Goal: Information Seeking & Learning: Learn about a topic

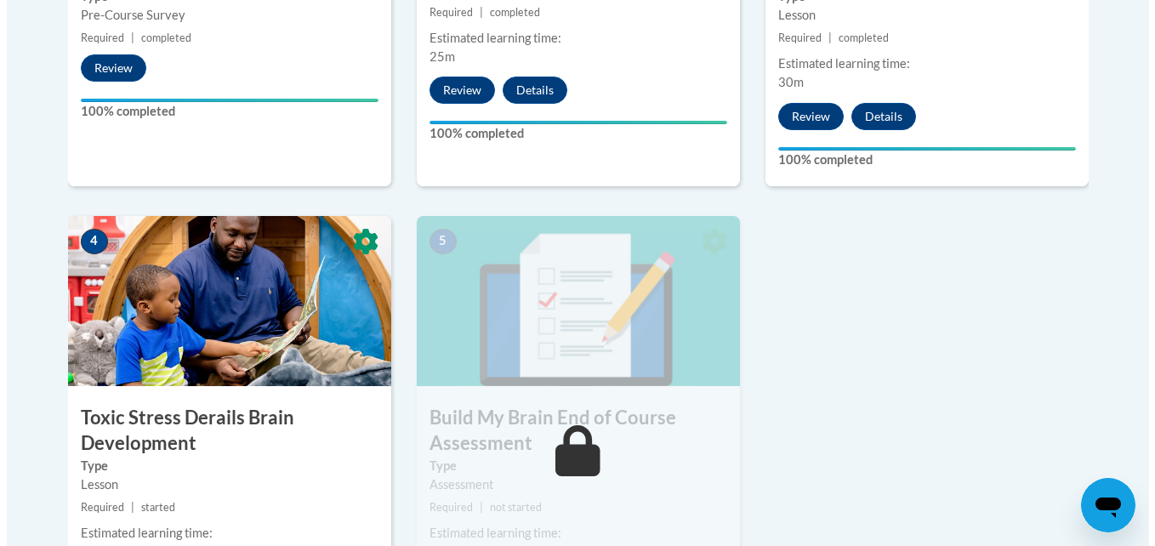
scroll to position [919, 0]
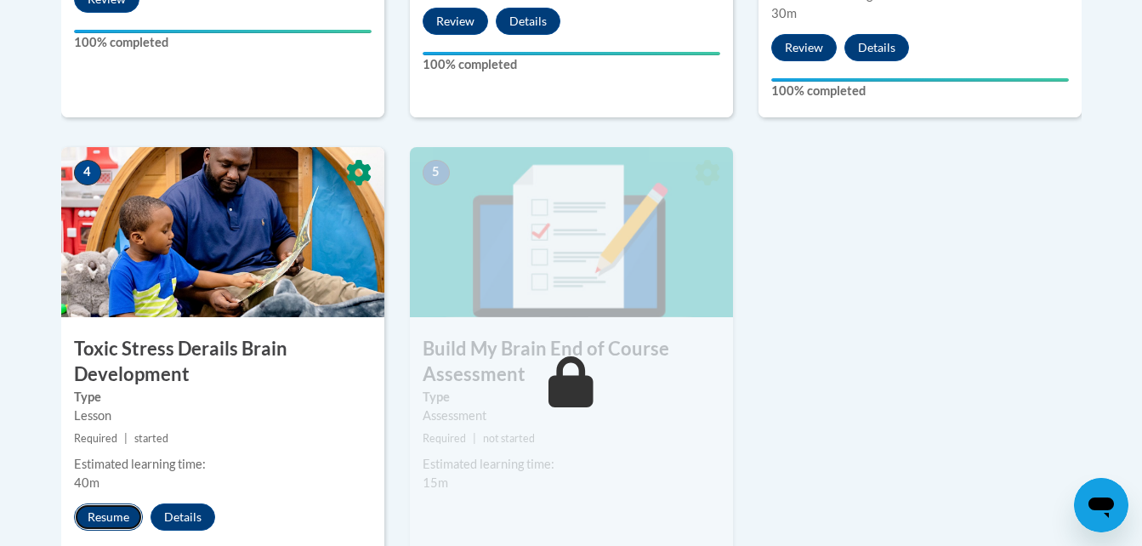
click at [99, 514] on button "Resume" at bounding box center [108, 517] width 69 height 27
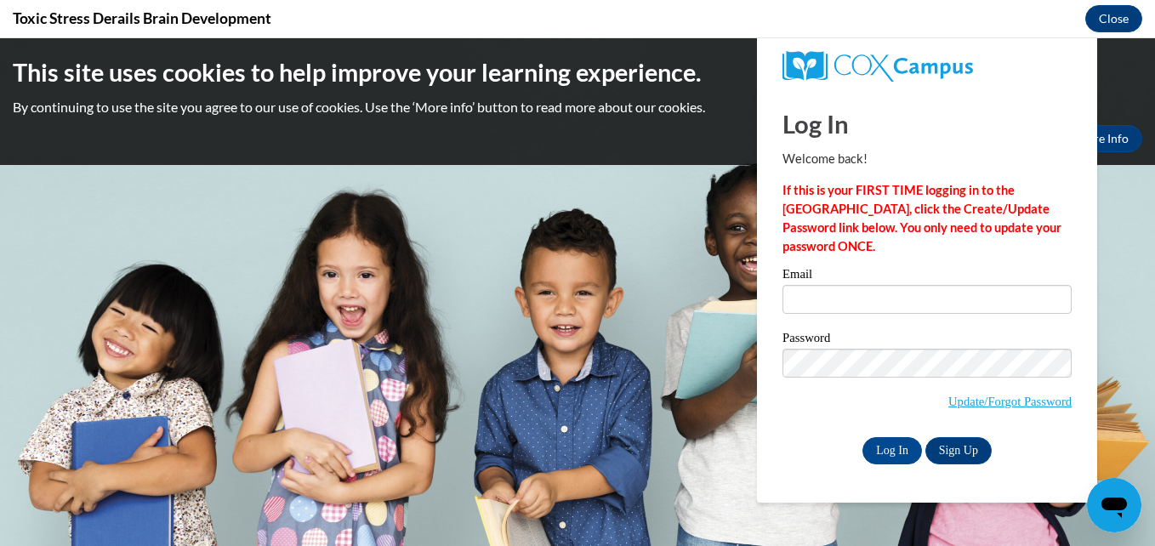
scroll to position [0, 0]
type input "crystalandjace@yahoo.com"
click at [891, 445] on input "Log In" at bounding box center [892, 450] width 60 height 27
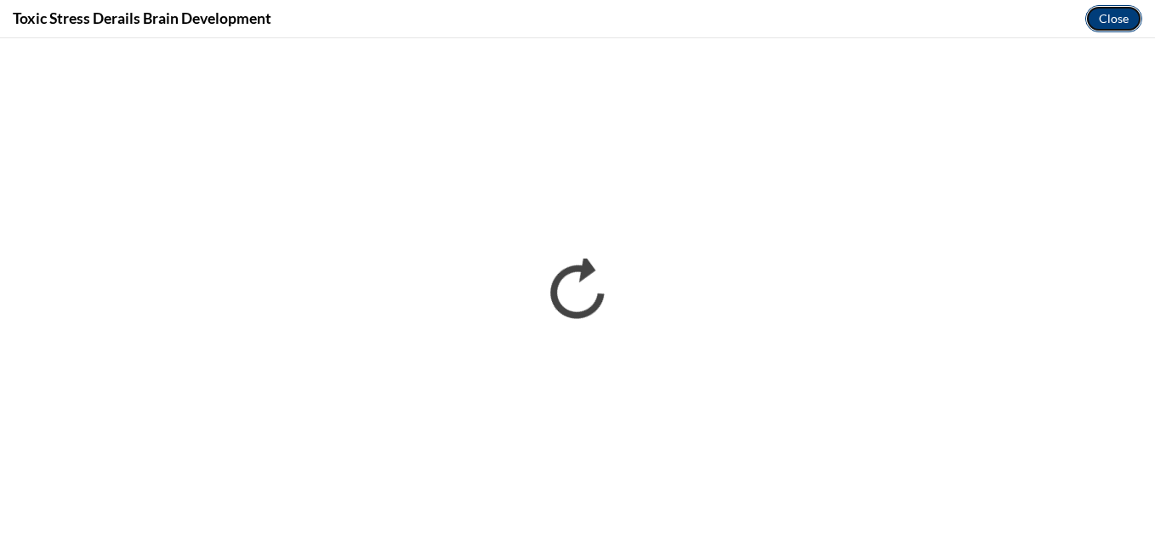
click at [1108, 9] on button "Close" at bounding box center [1113, 18] width 57 height 27
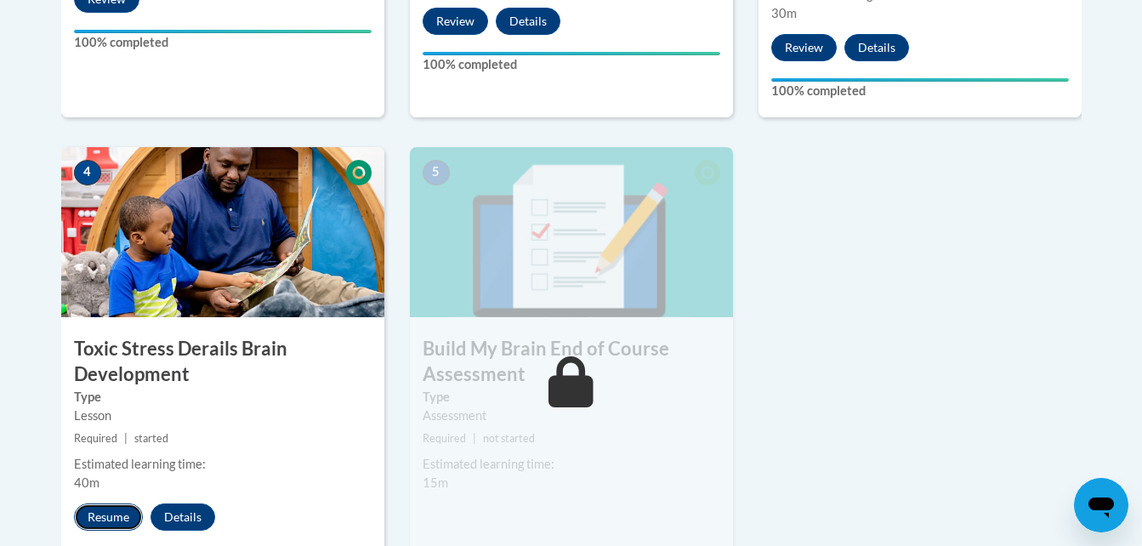
click at [111, 519] on button "Resume" at bounding box center [108, 517] width 69 height 27
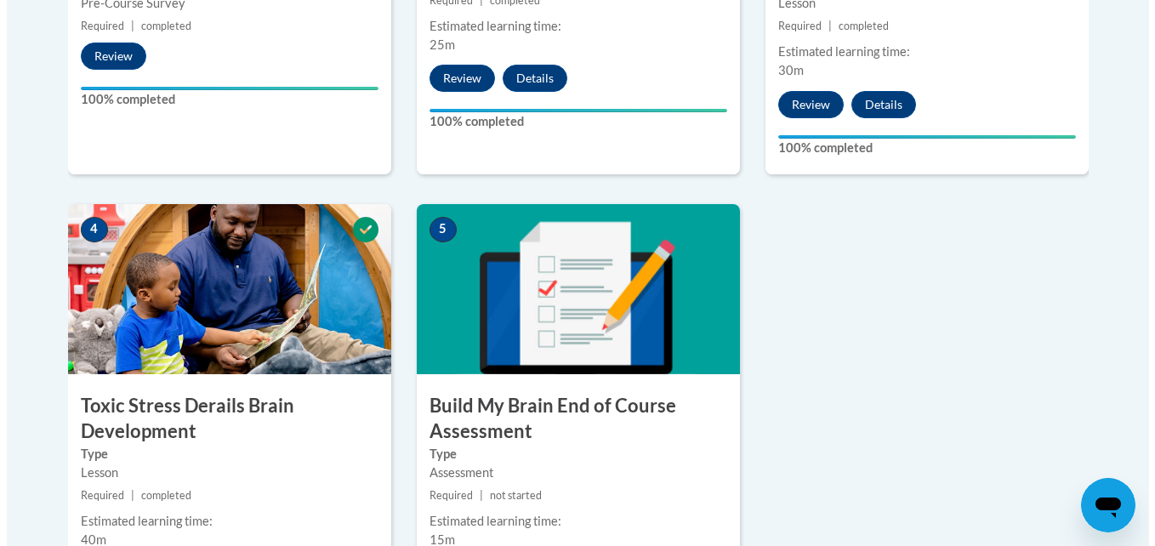
scroll to position [942, 0]
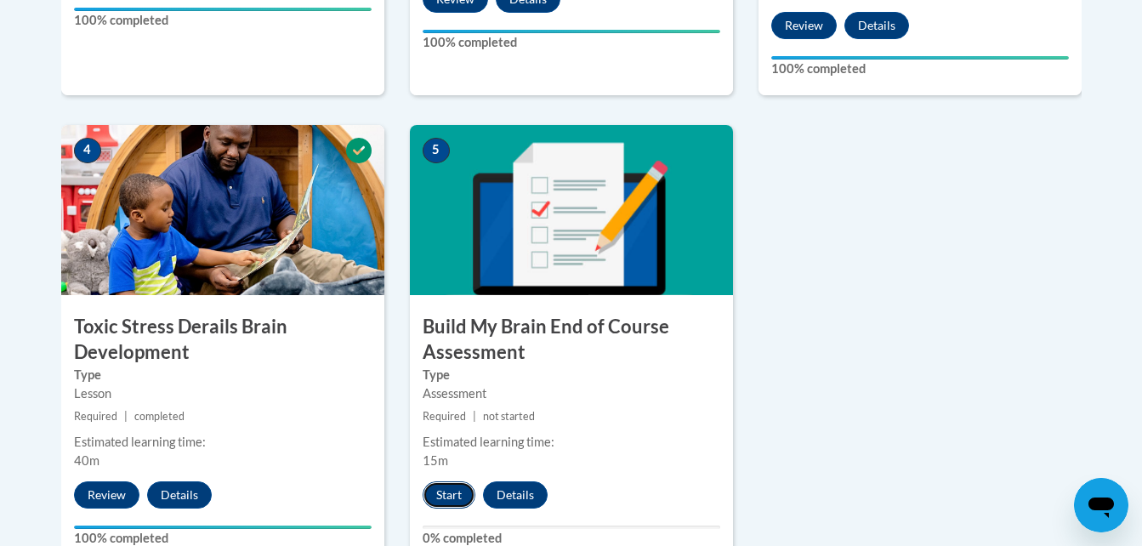
click at [441, 495] on button "Start" at bounding box center [449, 494] width 53 height 27
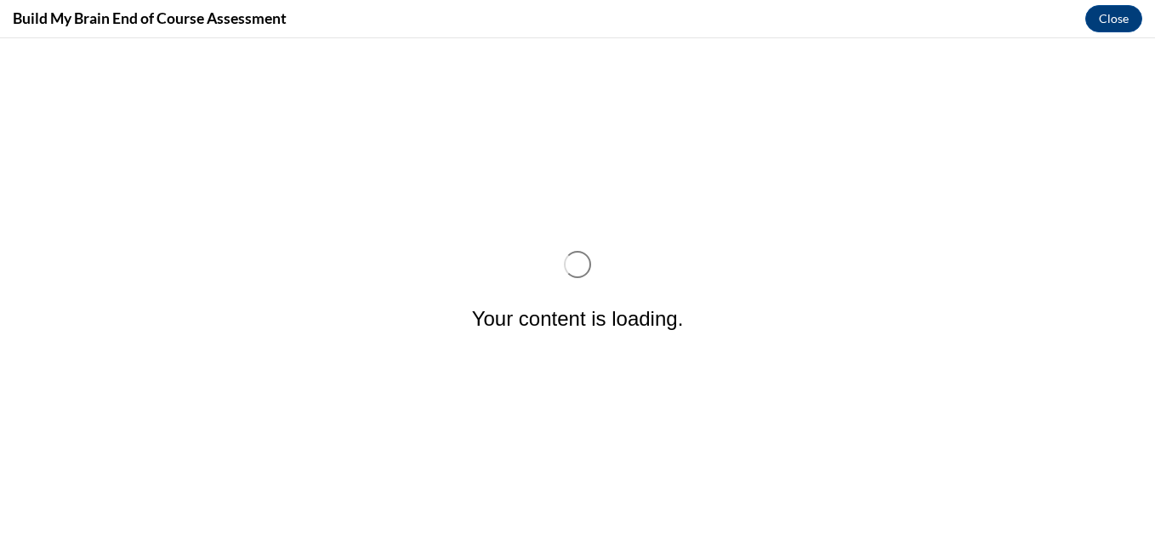
scroll to position [0, 0]
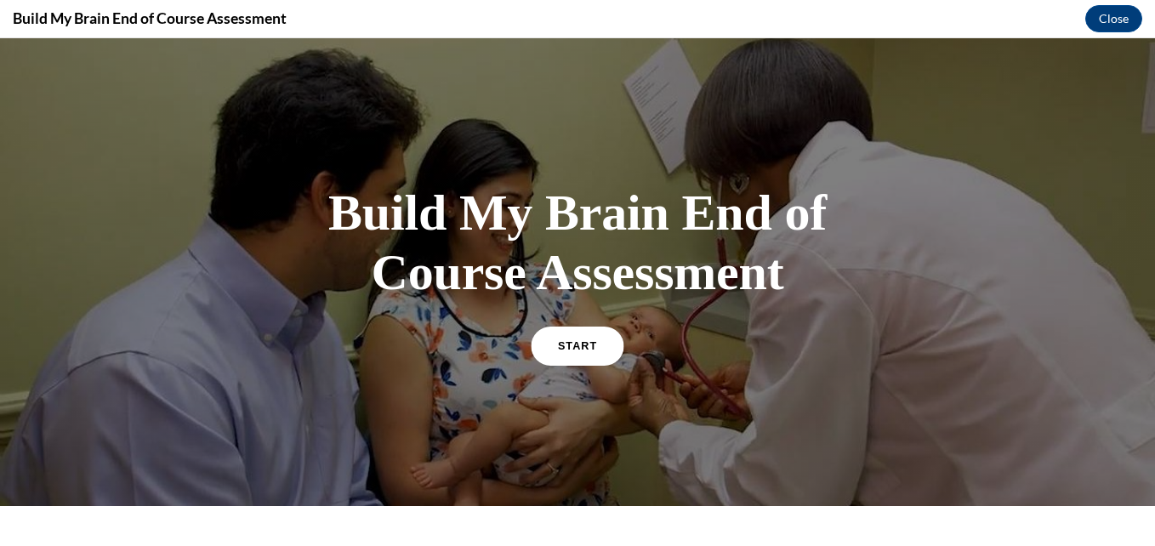
click at [575, 340] on link "START" at bounding box center [577, 345] width 93 height 39
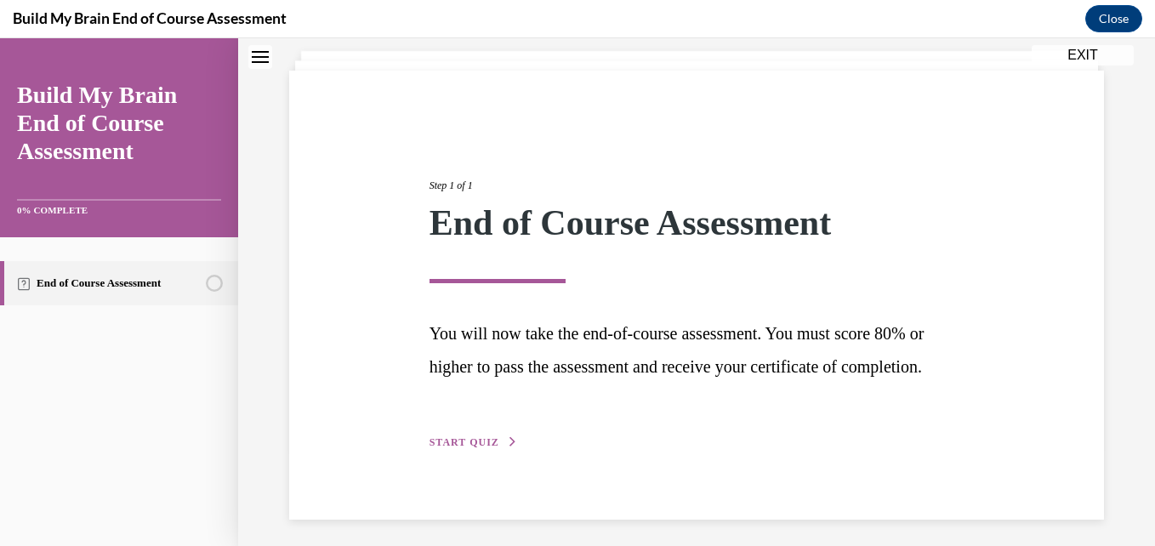
scroll to position [138, 0]
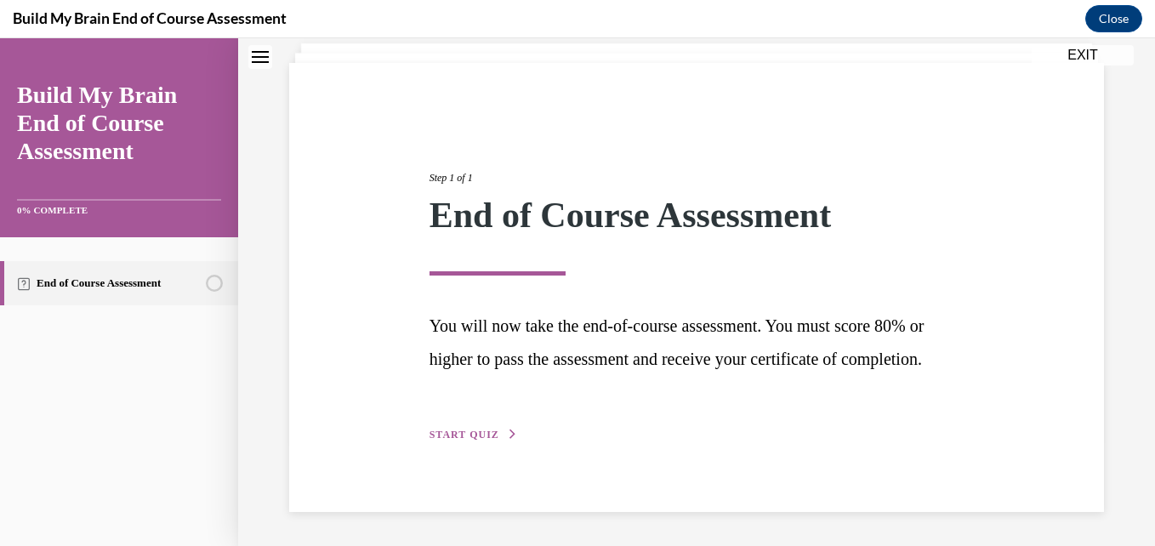
click at [464, 433] on span "START QUIZ" at bounding box center [465, 435] width 70 height 12
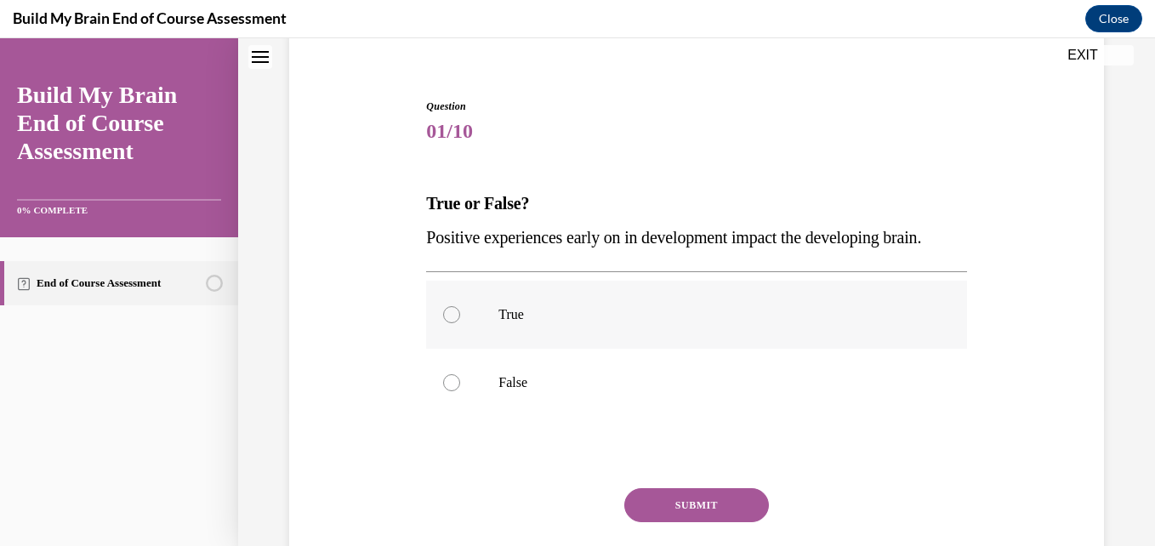
click at [466, 349] on label "True" at bounding box center [696, 315] width 540 height 68
click at [460, 323] on input "True" at bounding box center [451, 314] width 17 height 17
radio input "true"
click at [667, 522] on button "SUBMIT" at bounding box center [696, 505] width 145 height 34
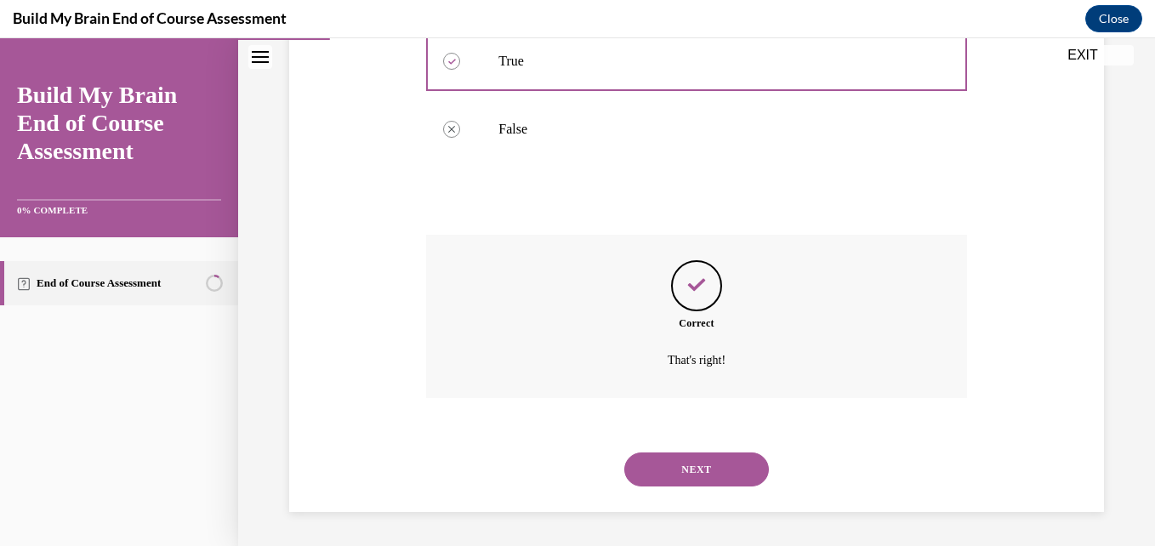
scroll to position [425, 0]
click at [692, 464] on button "NEXT" at bounding box center [696, 470] width 145 height 34
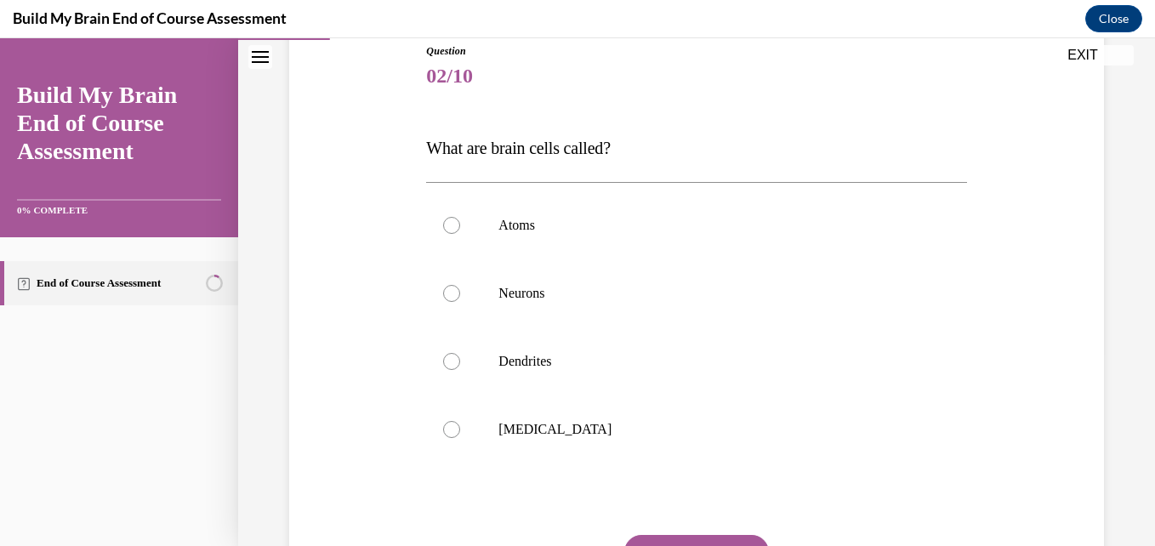
scroll to position [238, 0]
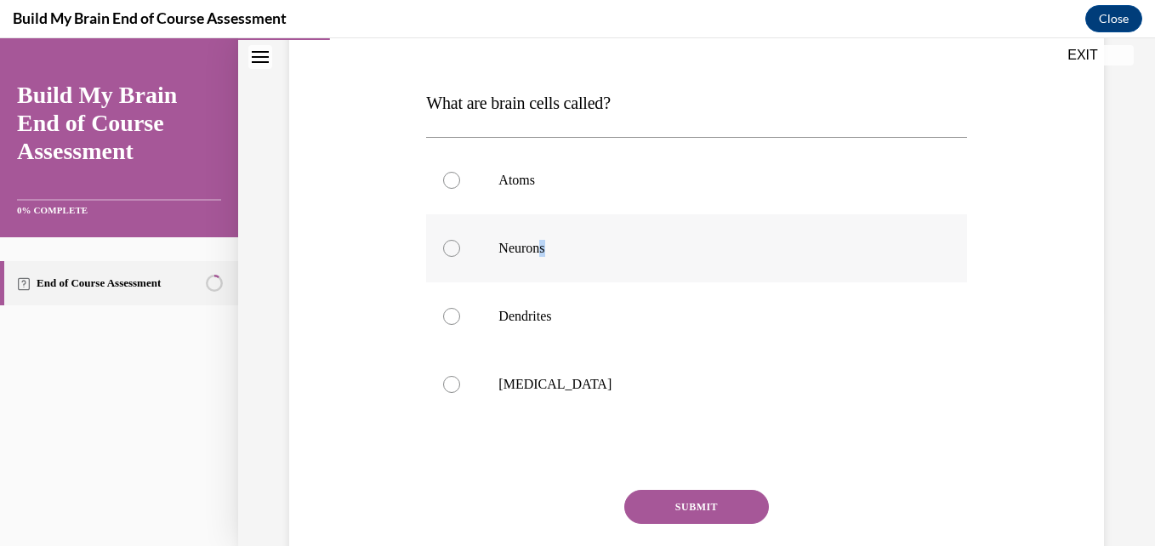
click at [544, 248] on p "Neurons" at bounding box center [710, 248] width 425 height 17
drag, startPoint x: 544, startPoint y: 248, endPoint x: 452, endPoint y: 249, distance: 92.7
click at [452, 249] on div at bounding box center [451, 248] width 17 height 17
click at [452, 249] on input "Neurons" at bounding box center [451, 248] width 17 height 17
radio input "true"
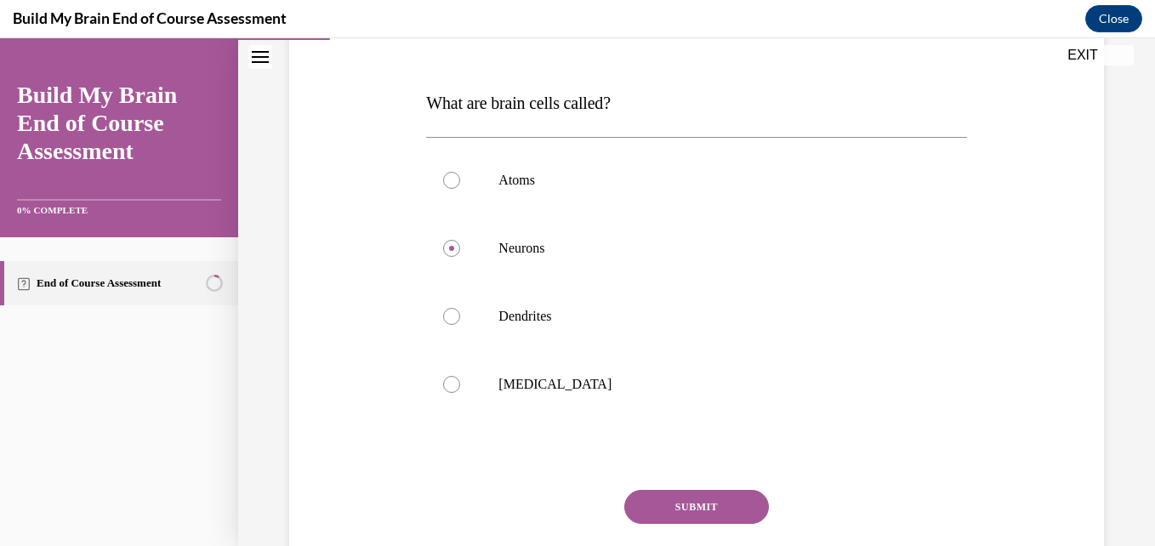
click at [686, 502] on button "SUBMIT" at bounding box center [696, 507] width 145 height 34
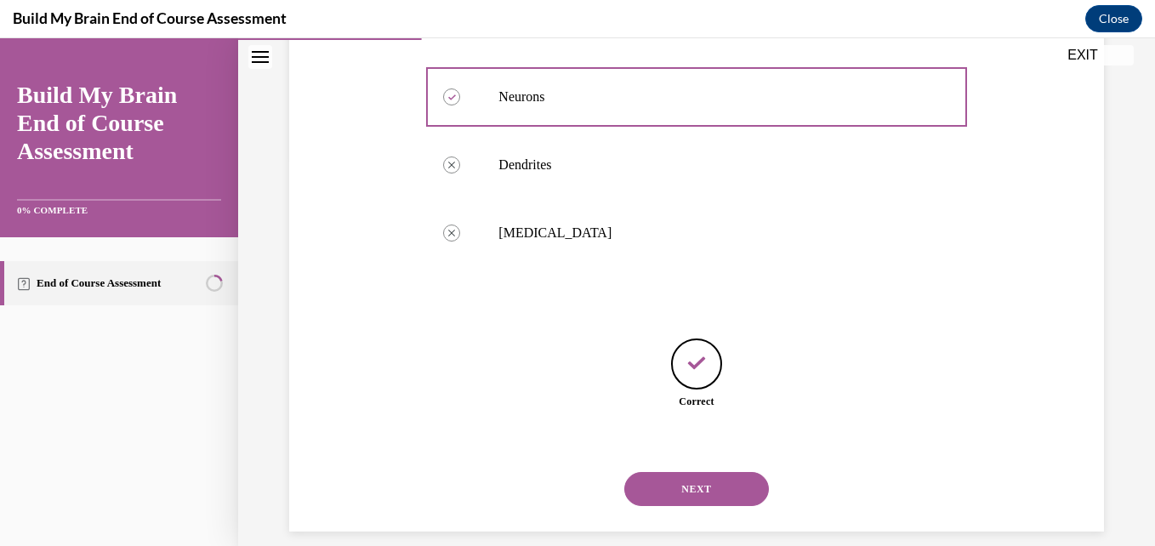
scroll to position [409, 0]
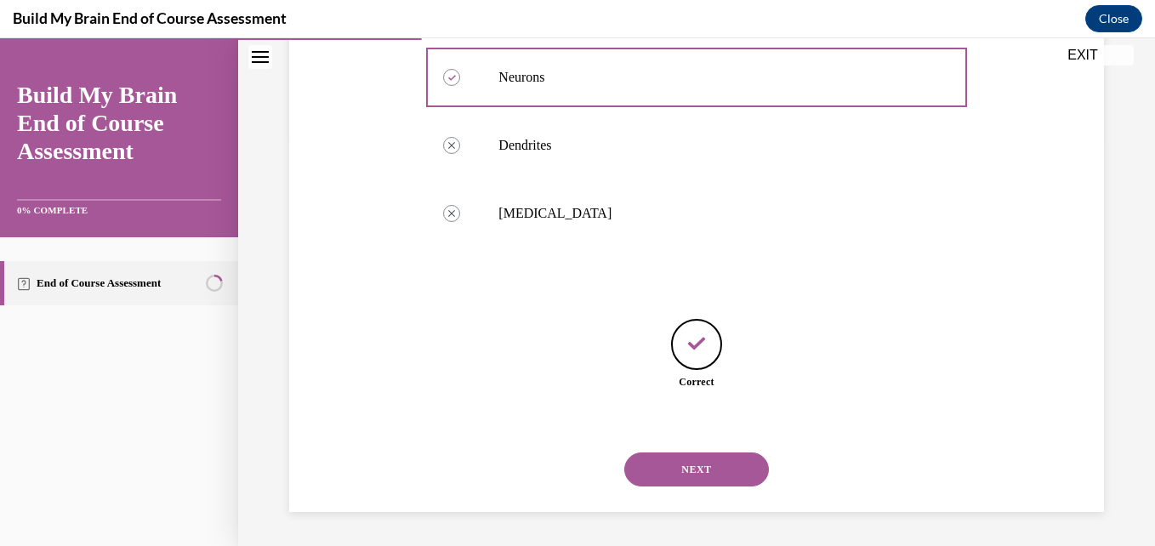
click at [692, 473] on button "NEXT" at bounding box center [696, 470] width 145 height 34
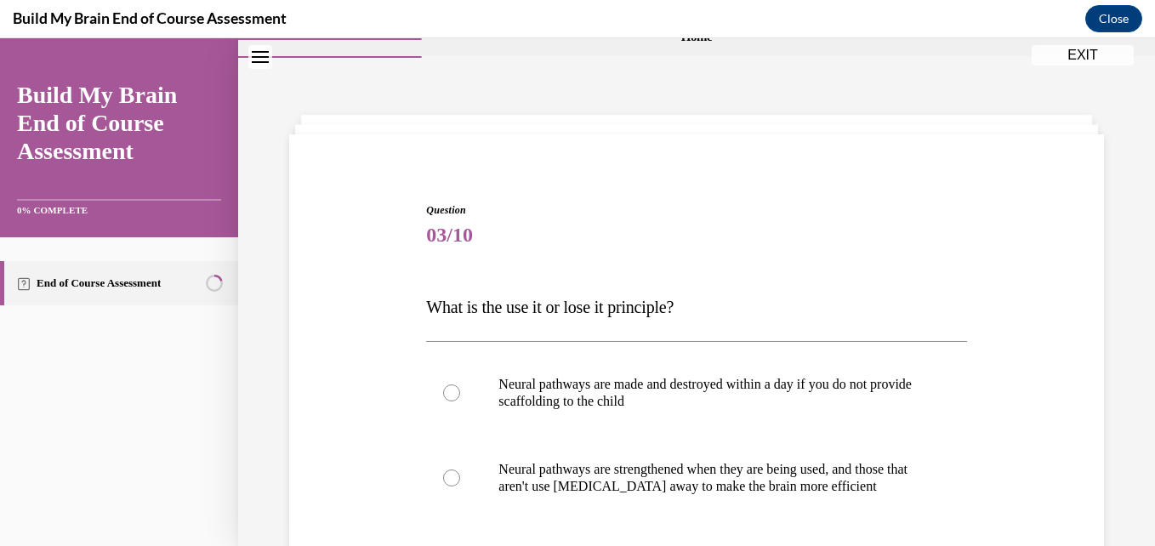
scroll to position [193, 0]
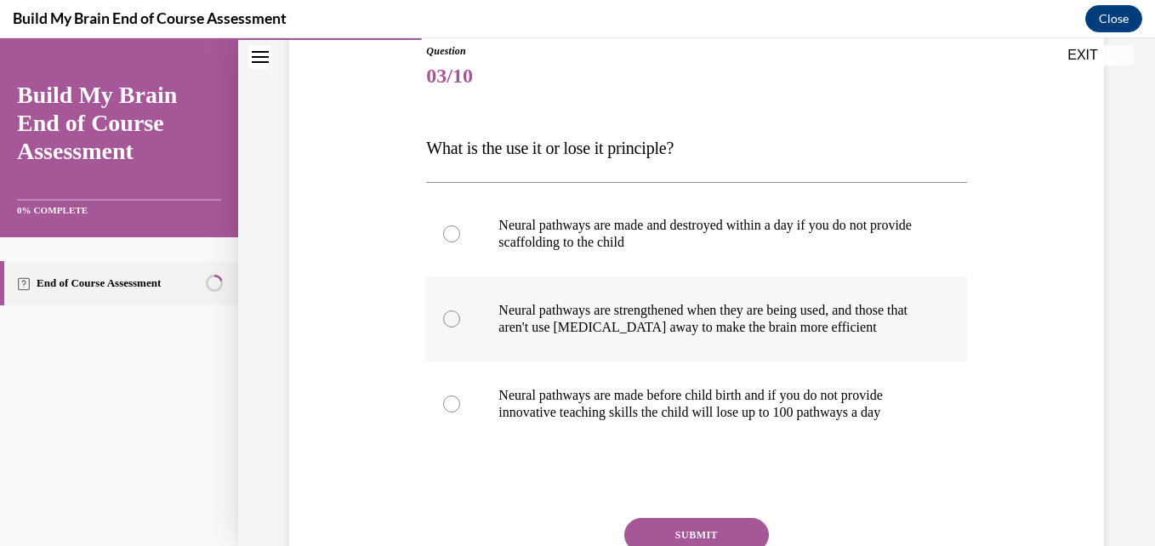
click at [449, 317] on div at bounding box center [451, 318] width 17 height 17
click at [449, 317] on input "Neural pathways are strengthened when they are being used, and those that aren'…" at bounding box center [451, 318] width 17 height 17
radio input "true"
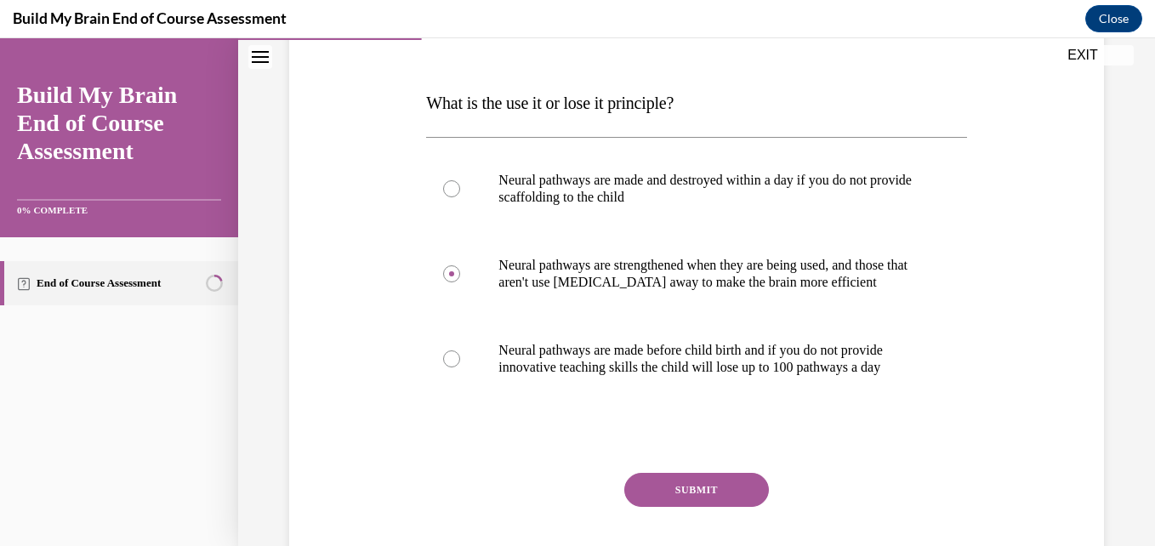
scroll to position [272, 0]
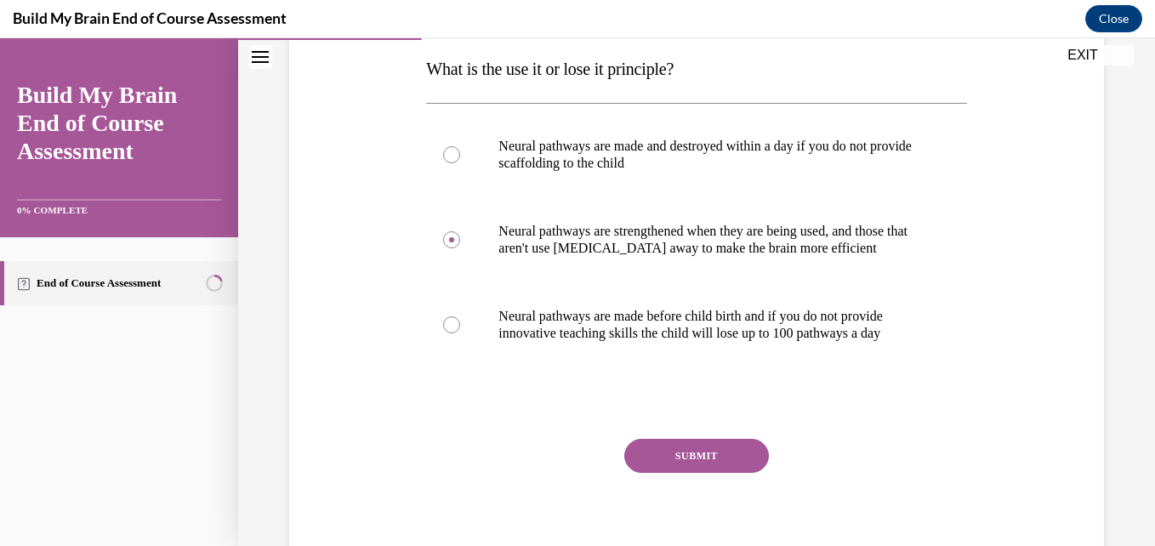
click at [675, 473] on button "SUBMIT" at bounding box center [696, 456] width 145 height 34
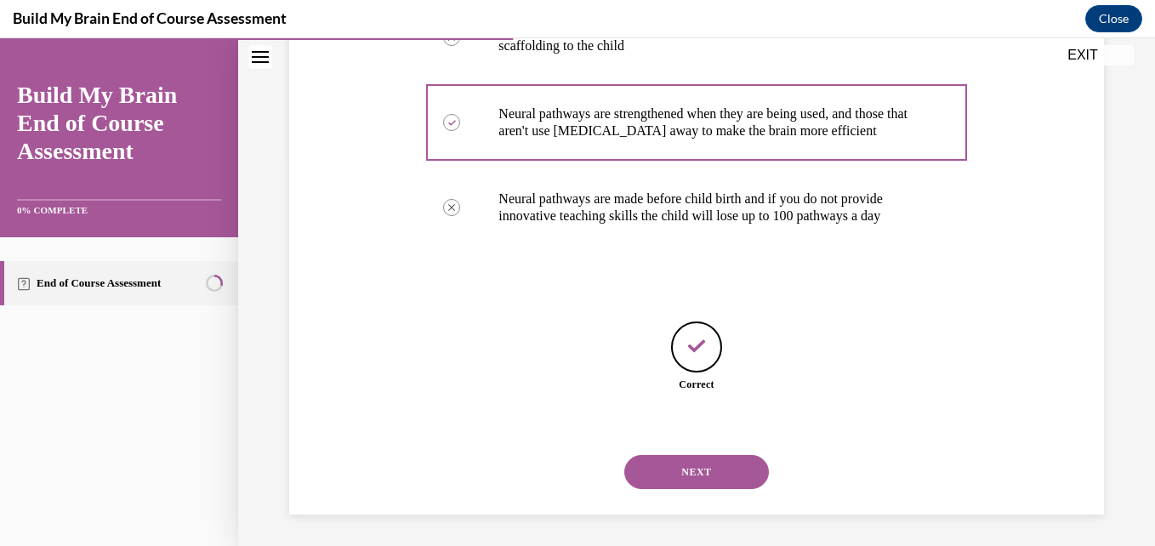
scroll to position [409, 0]
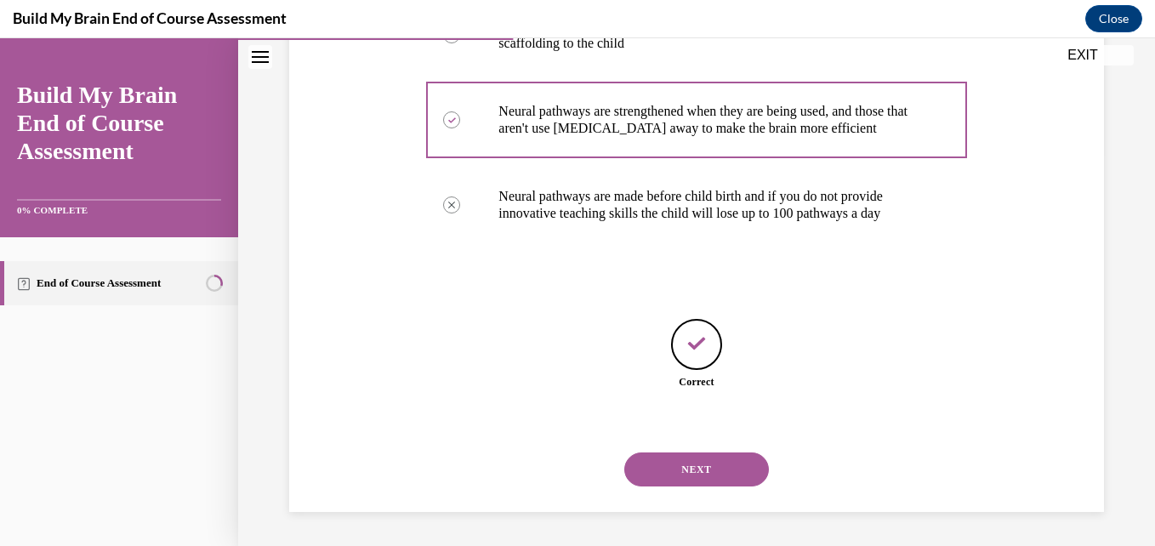
click at [675, 476] on button "NEXT" at bounding box center [696, 470] width 145 height 34
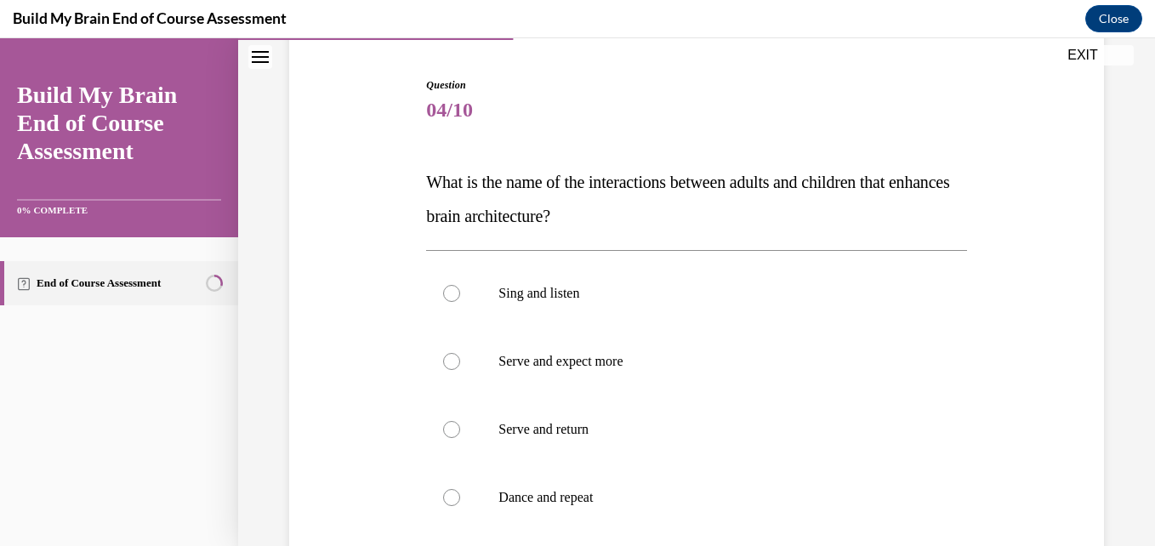
scroll to position [193, 0]
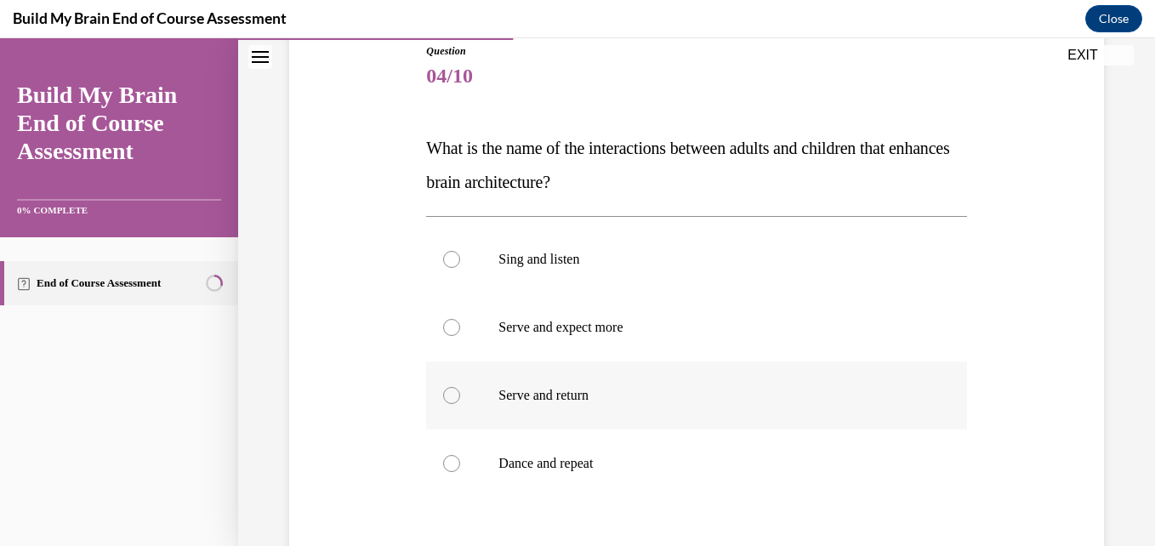
click at [448, 398] on div at bounding box center [451, 395] width 17 height 17
click at [448, 398] on input "Serve and return" at bounding box center [451, 395] width 17 height 17
radio input "true"
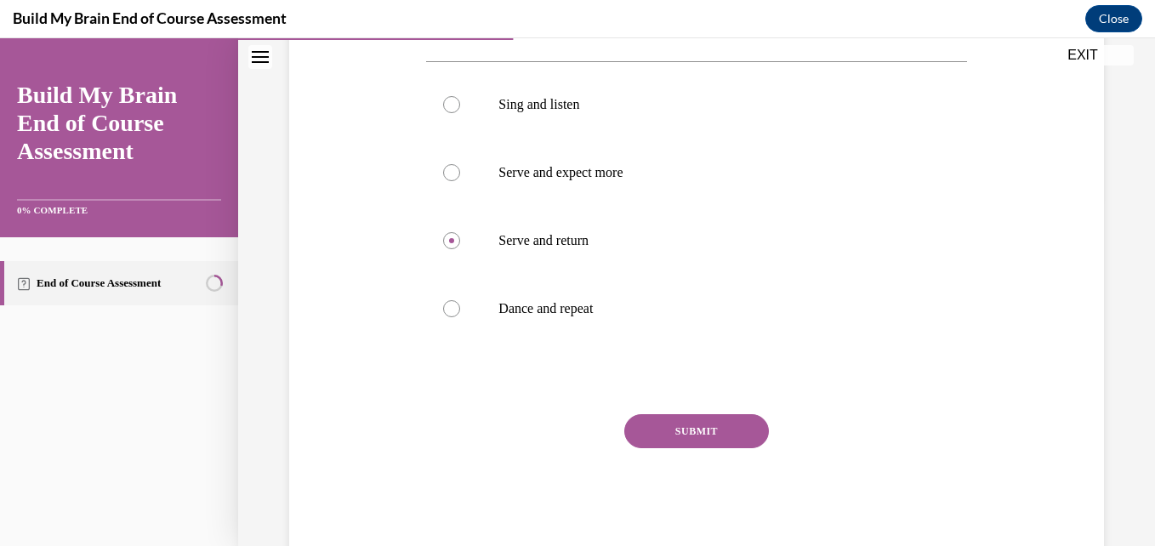
scroll to position [390, 0]
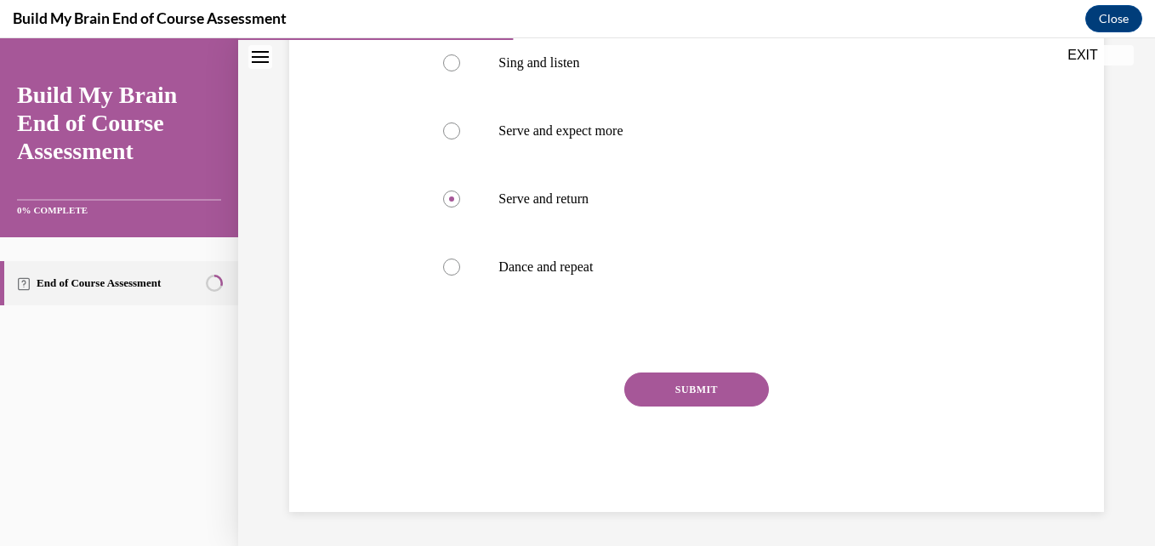
click at [728, 387] on button "SUBMIT" at bounding box center [696, 390] width 145 height 34
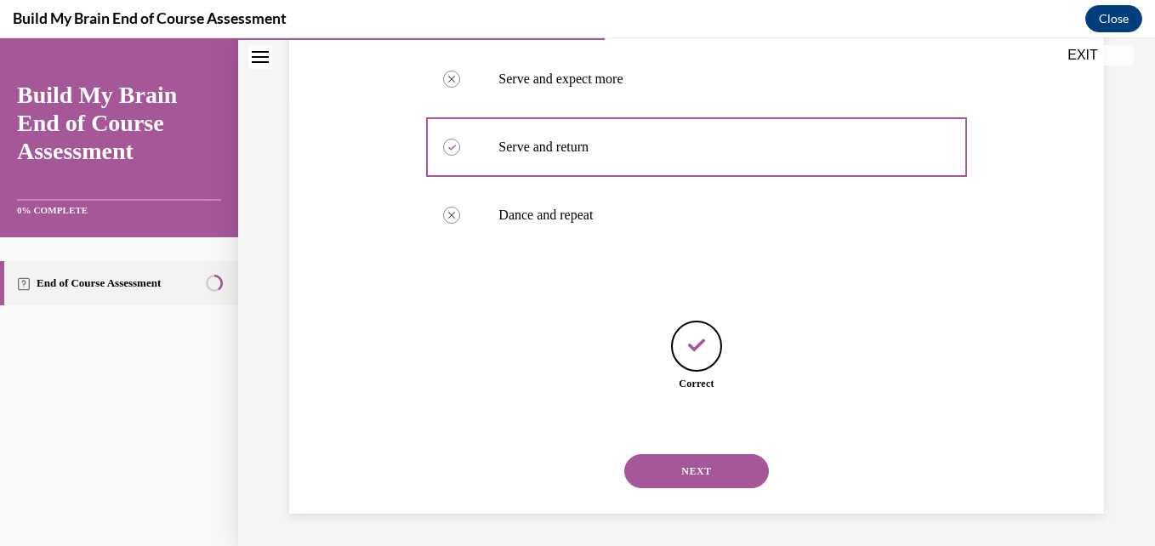
scroll to position [443, 0]
click at [716, 464] on button "NEXT" at bounding box center [696, 470] width 145 height 34
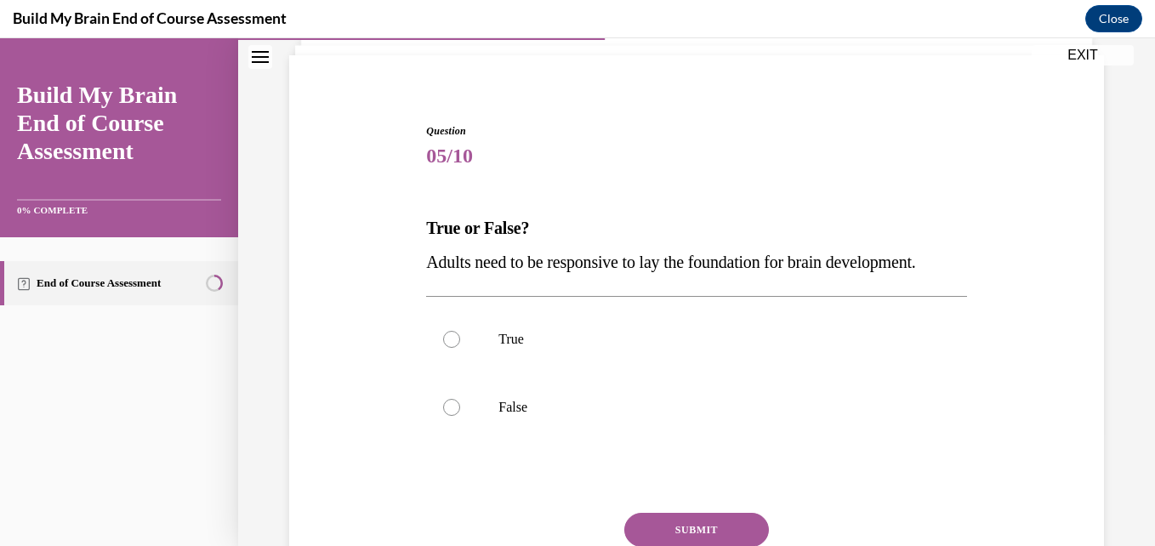
scroll to position [159, 0]
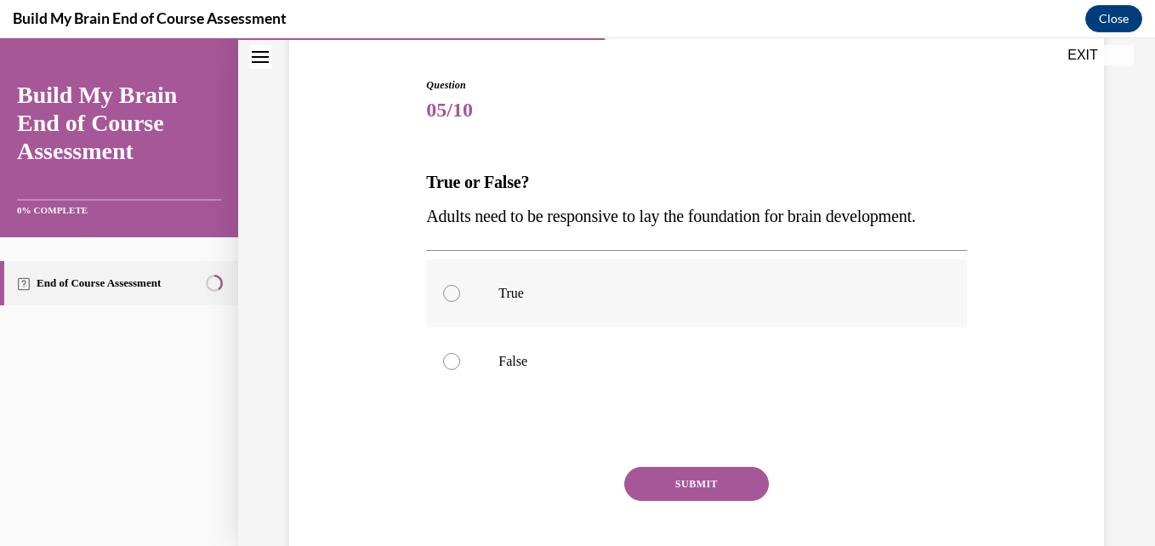
click at [453, 302] on div at bounding box center [451, 293] width 17 height 17
click at [453, 302] on input "True" at bounding box center [451, 293] width 17 height 17
radio input "true"
click at [675, 501] on button "SUBMIT" at bounding box center [696, 484] width 145 height 34
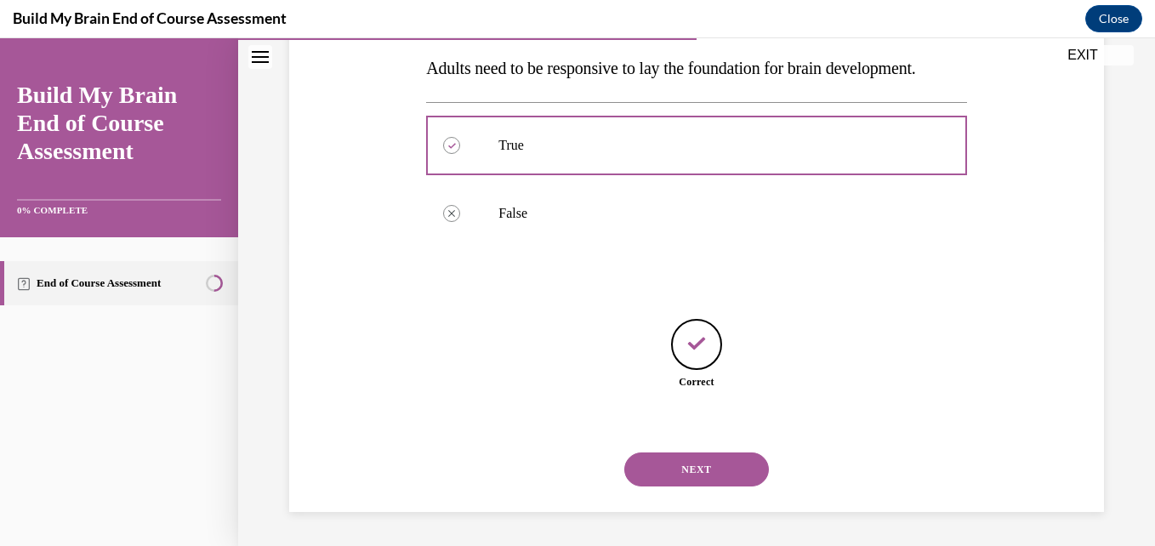
scroll to position [341, 0]
click at [720, 475] on button "NEXT" at bounding box center [696, 470] width 145 height 34
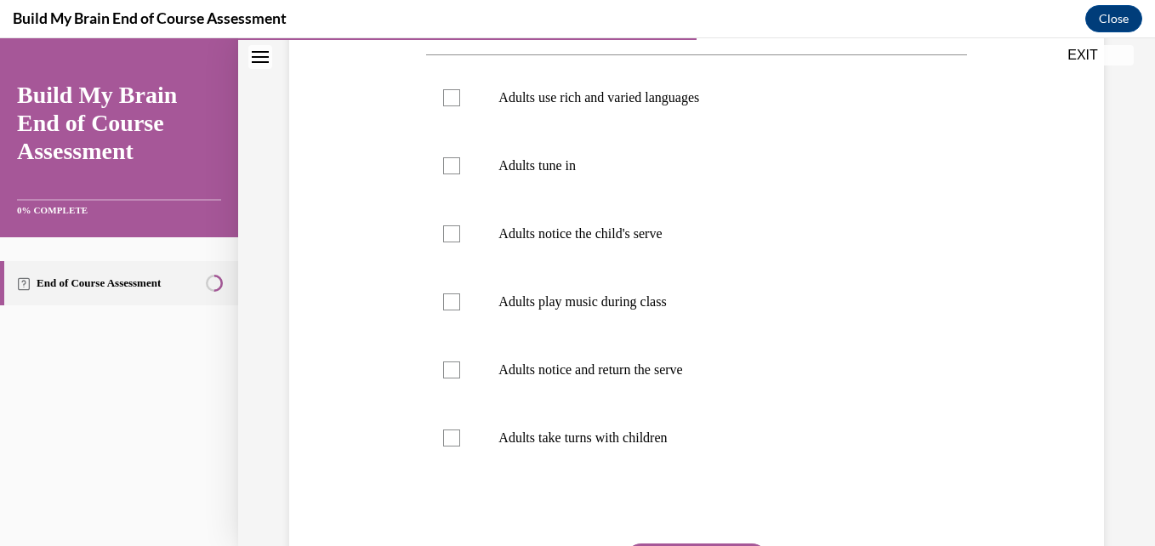
scroll to position [265, 0]
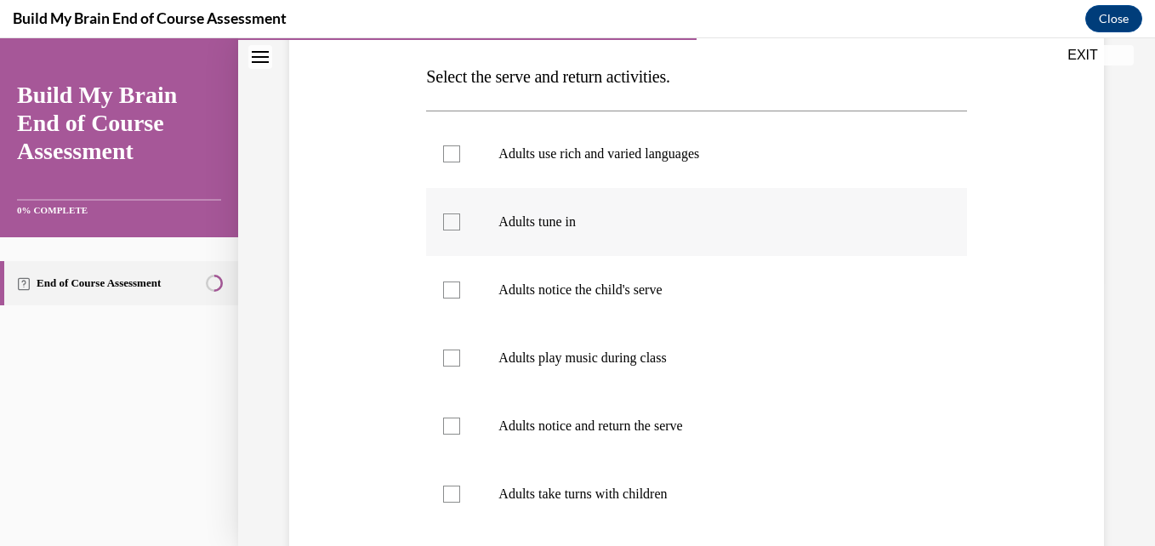
click at [449, 220] on div at bounding box center [451, 221] width 17 height 17
click at [449, 220] on input "Adults tune in" at bounding box center [451, 221] width 17 height 17
checkbox input "true"
click at [447, 495] on div at bounding box center [451, 494] width 17 height 17
click at [447, 495] on input "Adults take turns with children" at bounding box center [451, 494] width 17 height 17
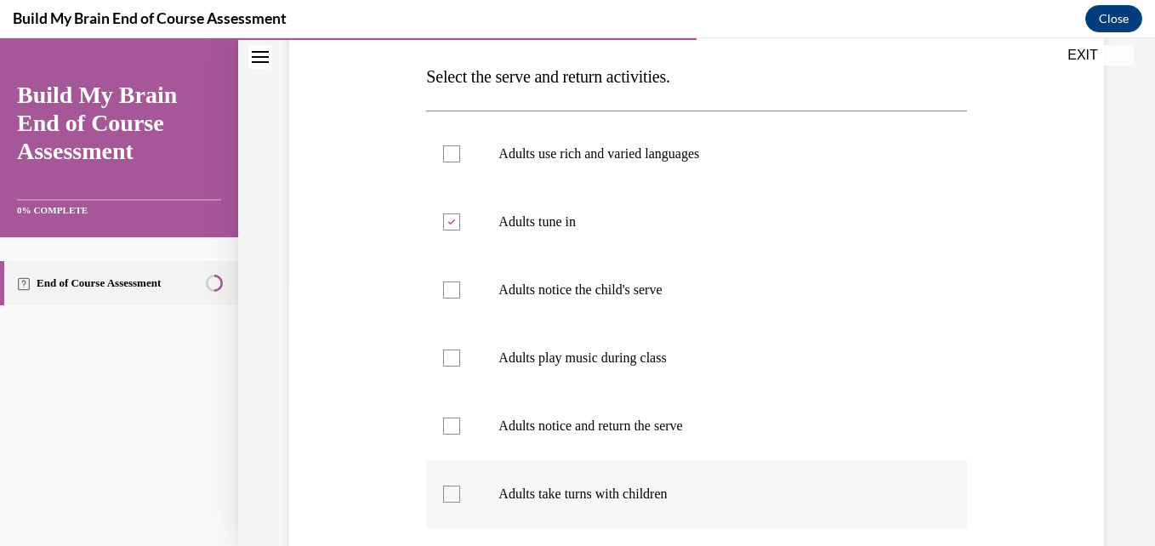
checkbox input "true"
click at [449, 424] on div at bounding box center [451, 426] width 17 height 17
click at [449, 424] on input "Adults notice and return the serve" at bounding box center [451, 426] width 17 height 17
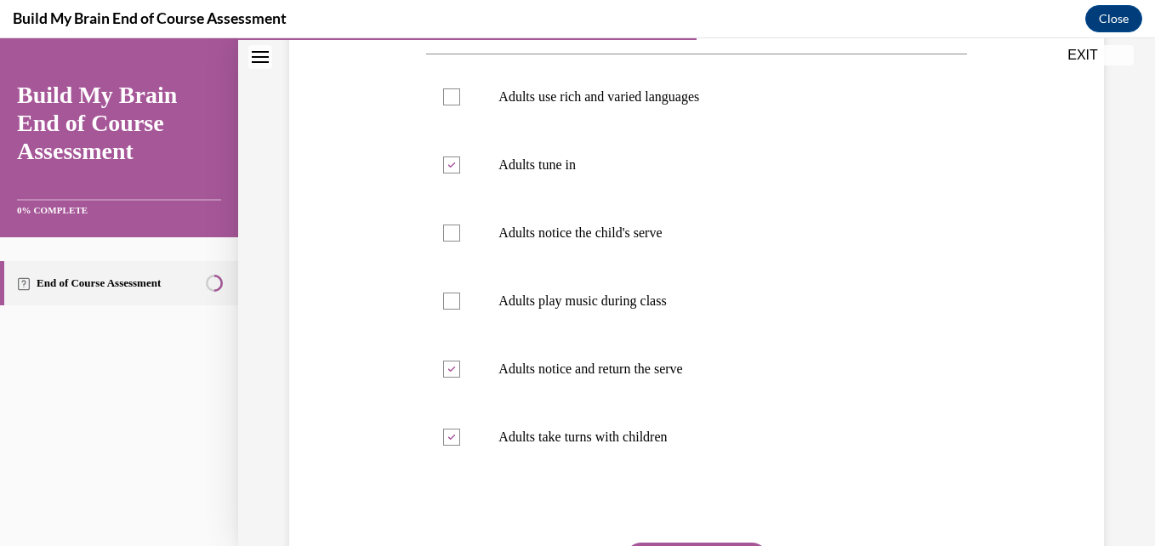
scroll to position [401, 0]
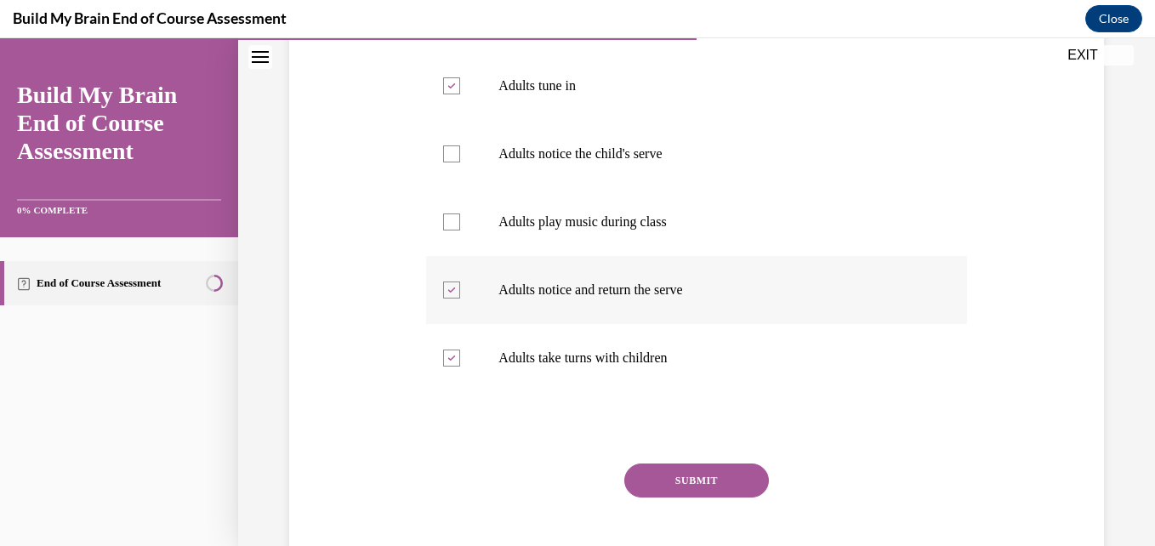
click at [449, 288] on icon at bounding box center [452, 290] width 8 height 6
click at [449, 288] on input "Adults notice and return the serve" at bounding box center [451, 290] width 17 height 17
checkbox input "false"
click at [453, 153] on div at bounding box center [451, 153] width 17 height 17
click at [453, 153] on input "Adults notice the child's serve" at bounding box center [451, 153] width 17 height 17
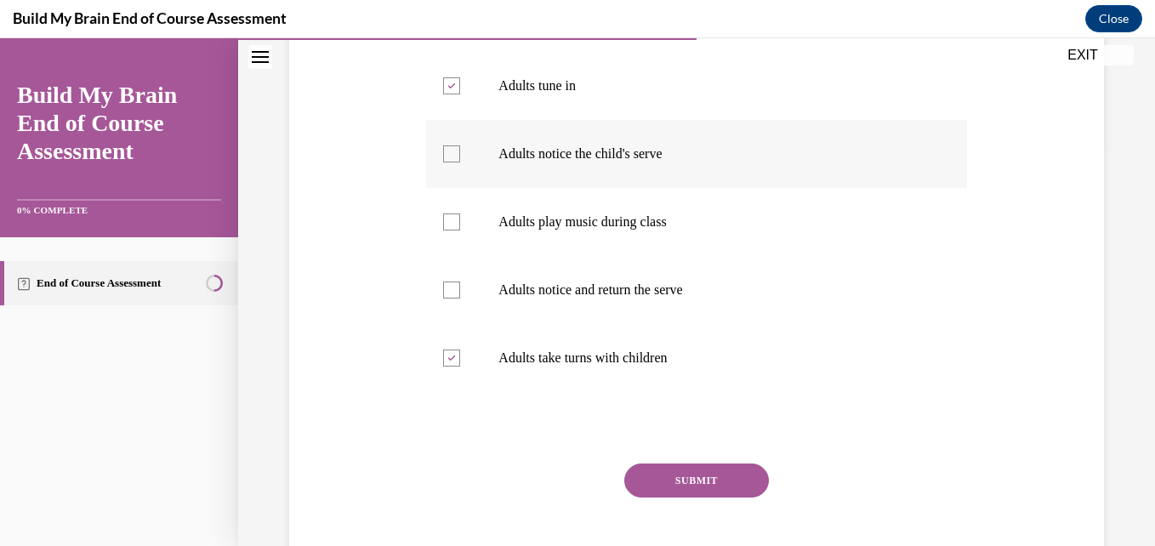
checkbox input "true"
click at [451, 287] on div at bounding box center [451, 290] width 17 height 17
click at [451, 287] on input "Adults notice and return the serve" at bounding box center [451, 290] width 17 height 17
checkbox input "true"
click at [678, 475] on button "SUBMIT" at bounding box center [696, 481] width 145 height 34
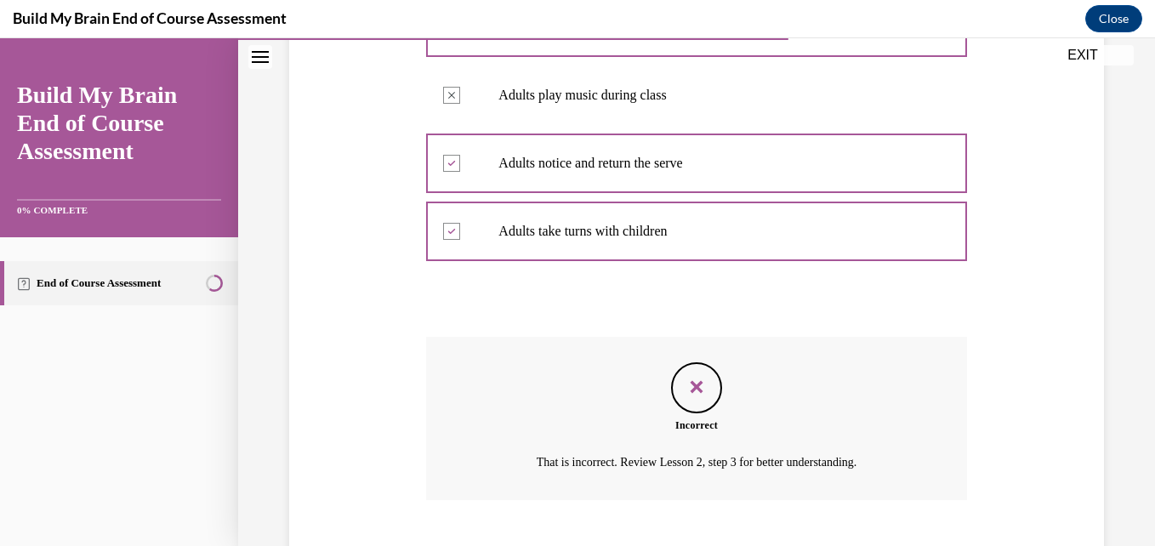
scroll to position [583, 0]
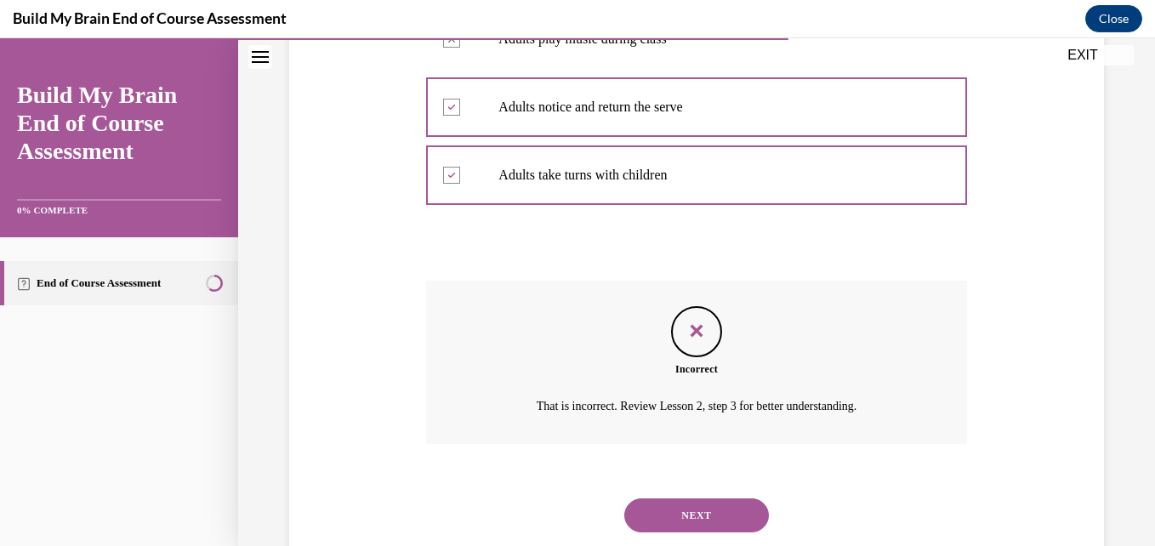
click at [730, 504] on button "NEXT" at bounding box center [696, 515] width 145 height 34
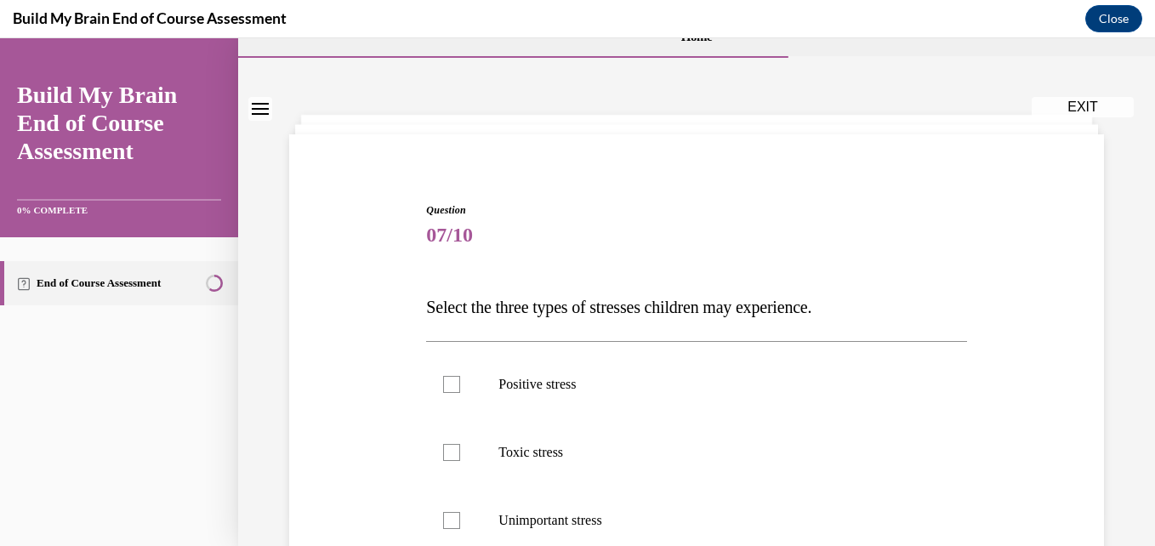
scroll to position [182, 0]
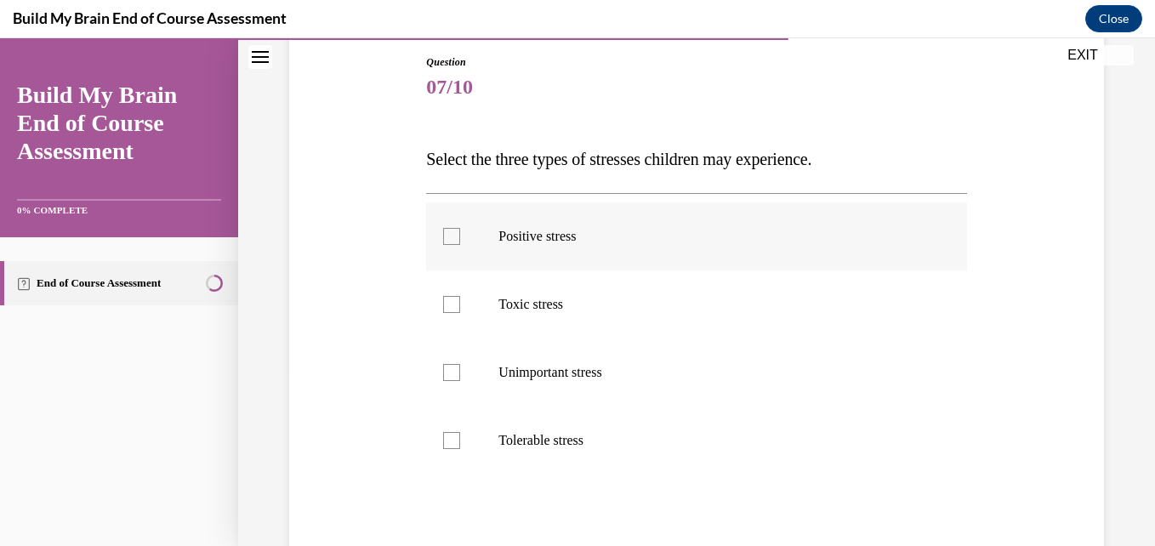
click at [458, 234] on div at bounding box center [451, 236] width 17 height 17
click at [458, 234] on input "Positive stress" at bounding box center [451, 236] width 17 height 17
checkbox input "true"
click at [451, 300] on div at bounding box center [451, 304] width 17 height 17
click at [451, 300] on input "Toxic stress" at bounding box center [451, 304] width 17 height 17
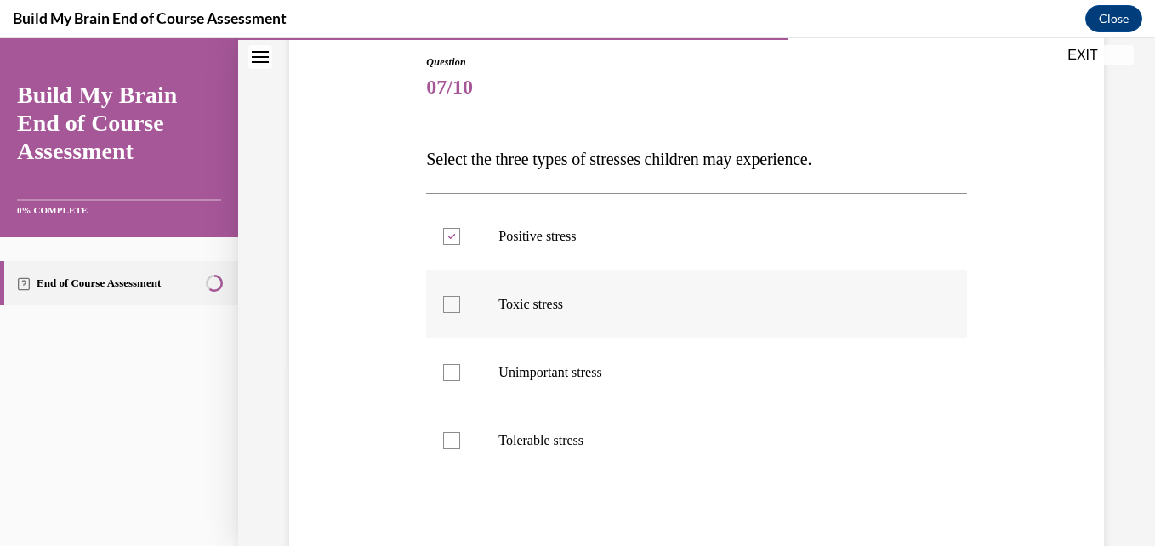
checkbox input "true"
click at [447, 436] on div at bounding box center [451, 440] width 17 height 17
click at [447, 436] on input "Tolerable stress" at bounding box center [451, 440] width 17 height 17
checkbox input "true"
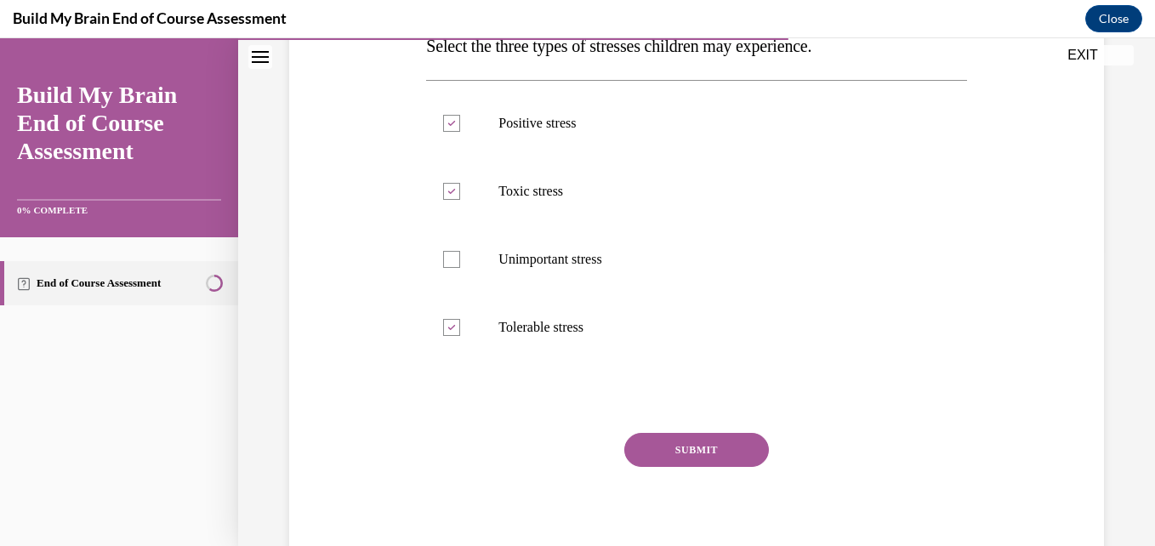
scroll to position [356, 0]
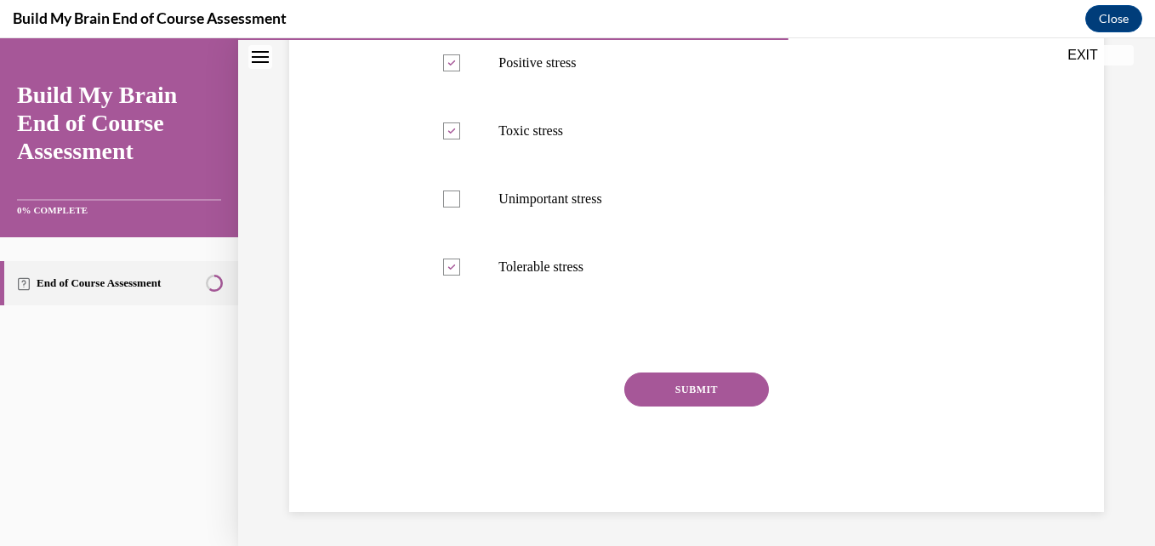
click at [717, 375] on button "SUBMIT" at bounding box center [696, 390] width 145 height 34
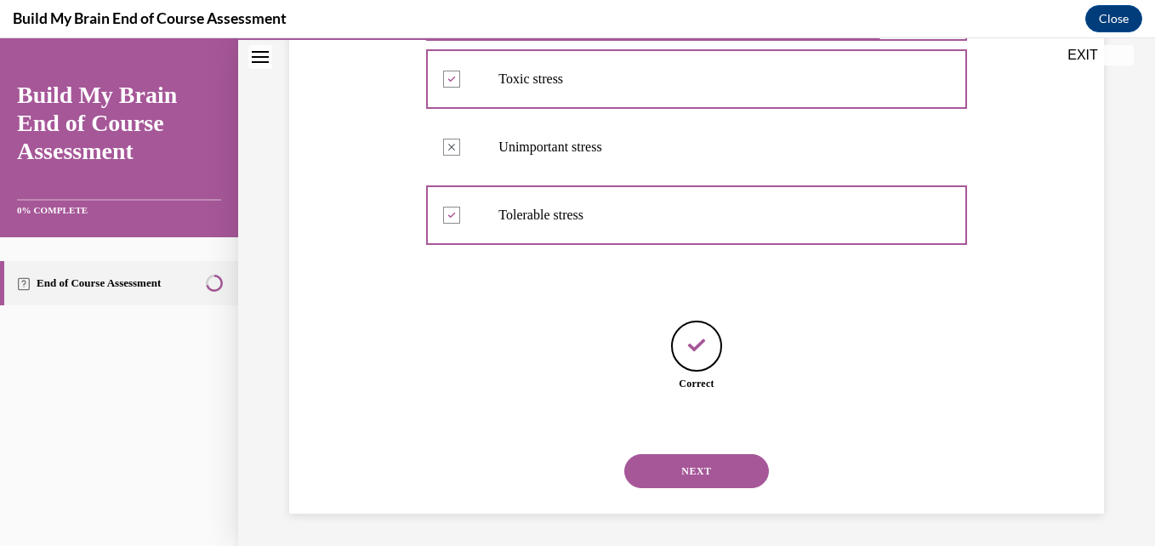
scroll to position [409, 0]
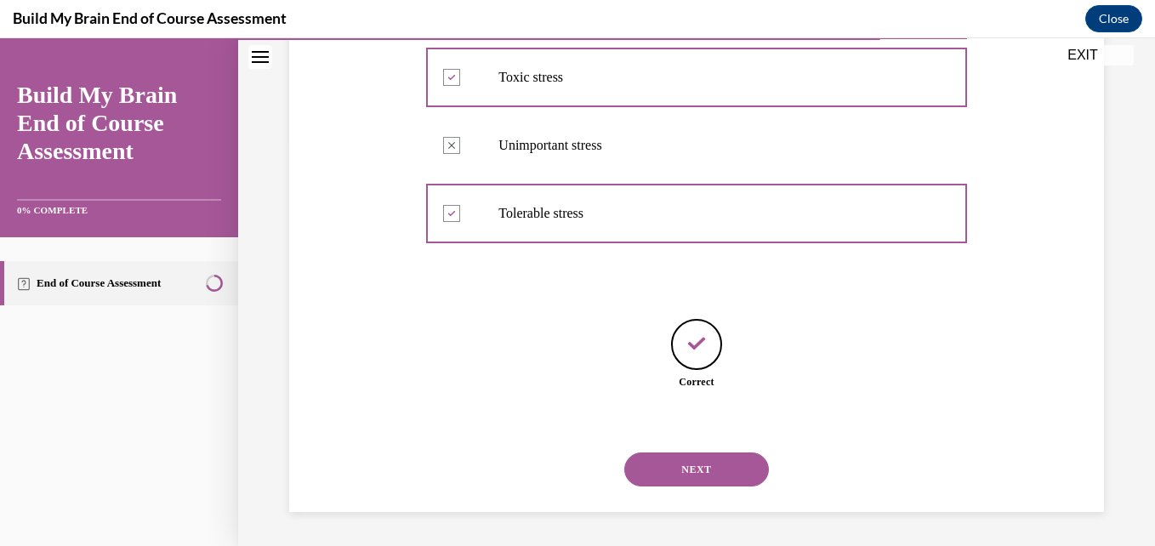
click at [695, 470] on button "NEXT" at bounding box center [696, 470] width 145 height 34
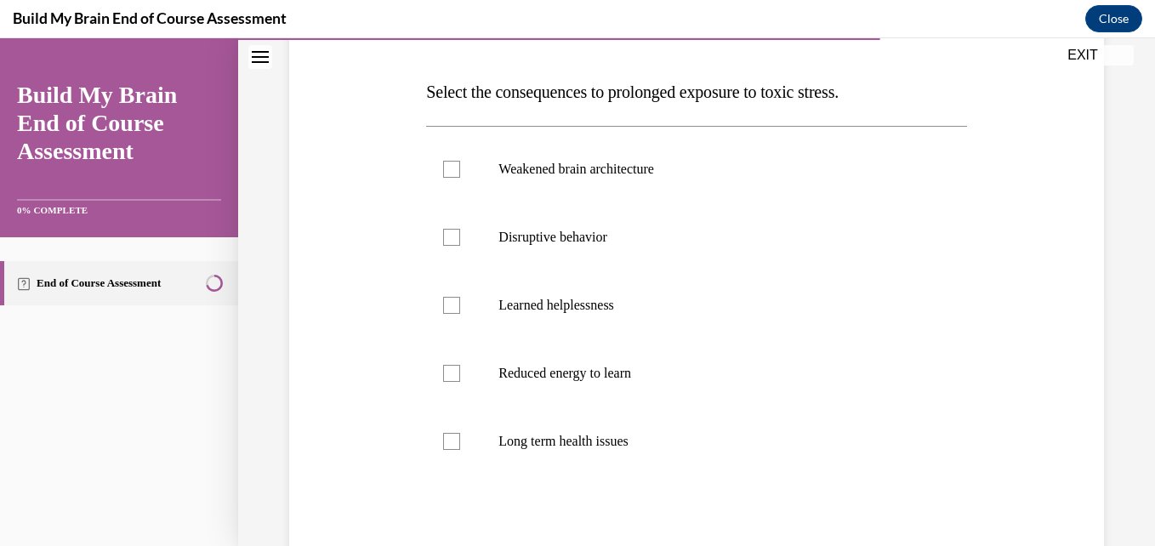
scroll to position [294, 0]
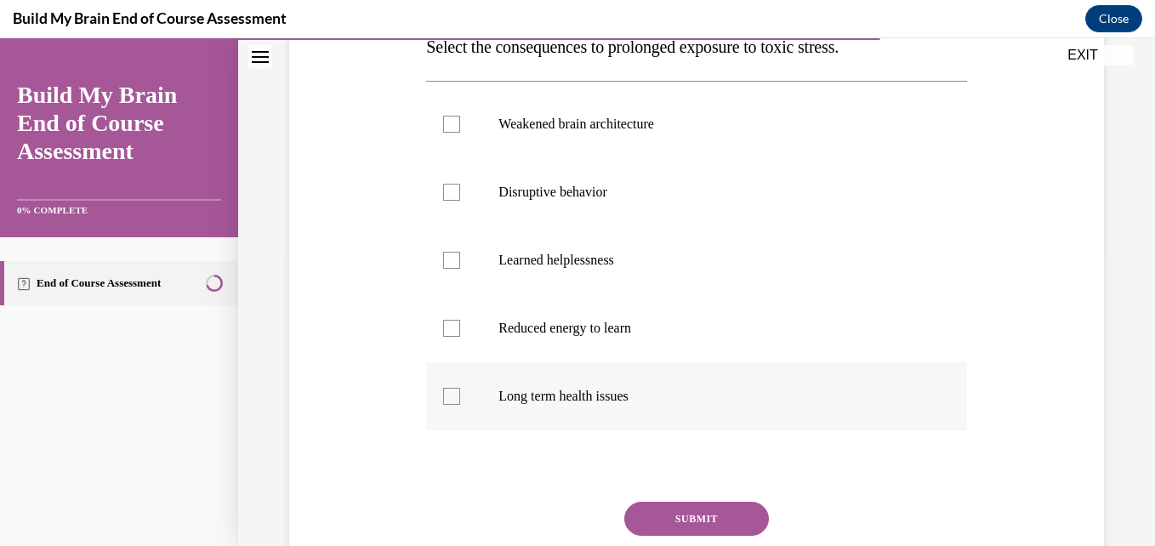
click at [450, 396] on div at bounding box center [451, 396] width 17 height 17
click at [450, 396] on input "Long term health issues" at bounding box center [451, 396] width 17 height 17
checkbox input "true"
click at [446, 128] on div at bounding box center [451, 124] width 17 height 17
click at [446, 128] on input "Weakened brain architecture" at bounding box center [451, 124] width 17 height 17
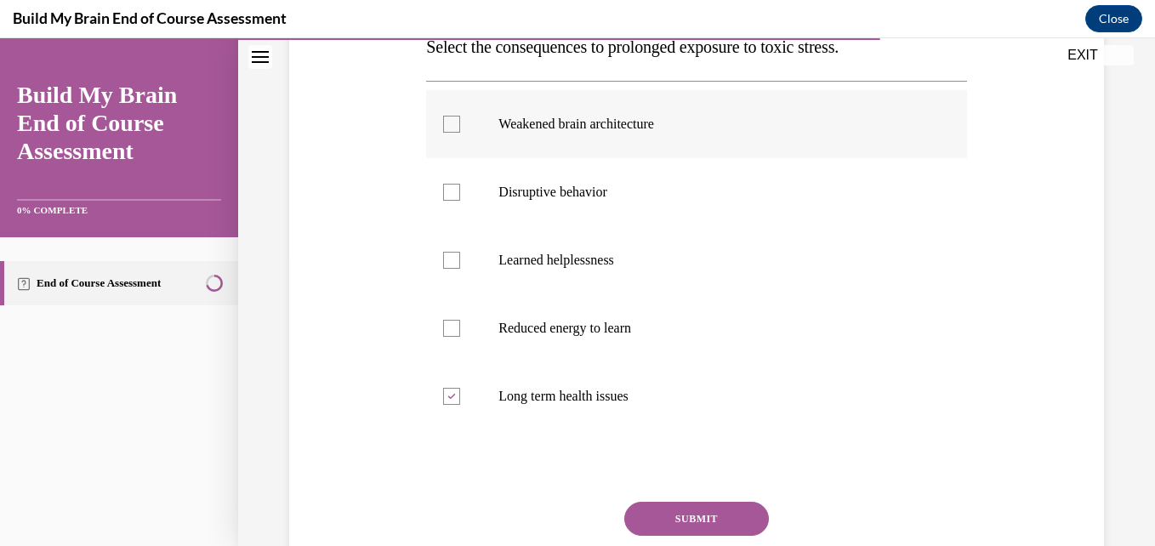
checkbox input "true"
click at [450, 254] on div at bounding box center [451, 260] width 17 height 17
click at [450, 254] on input "Learned helplessness" at bounding box center [451, 260] width 17 height 17
checkbox input "true"
click at [458, 193] on div at bounding box center [451, 192] width 17 height 17
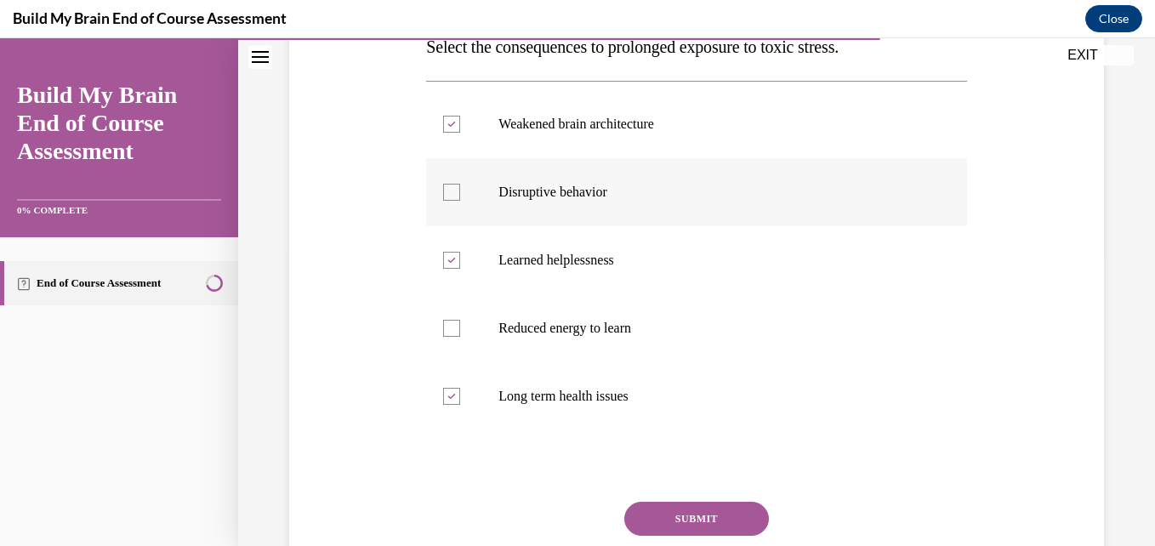
click at [458, 193] on input "Disruptive behavior" at bounding box center [451, 192] width 17 height 17
checkbox input "true"
click at [448, 331] on div at bounding box center [451, 328] width 17 height 17
click at [448, 331] on input "Reduced energy to learn" at bounding box center [451, 328] width 17 height 17
checkbox input "true"
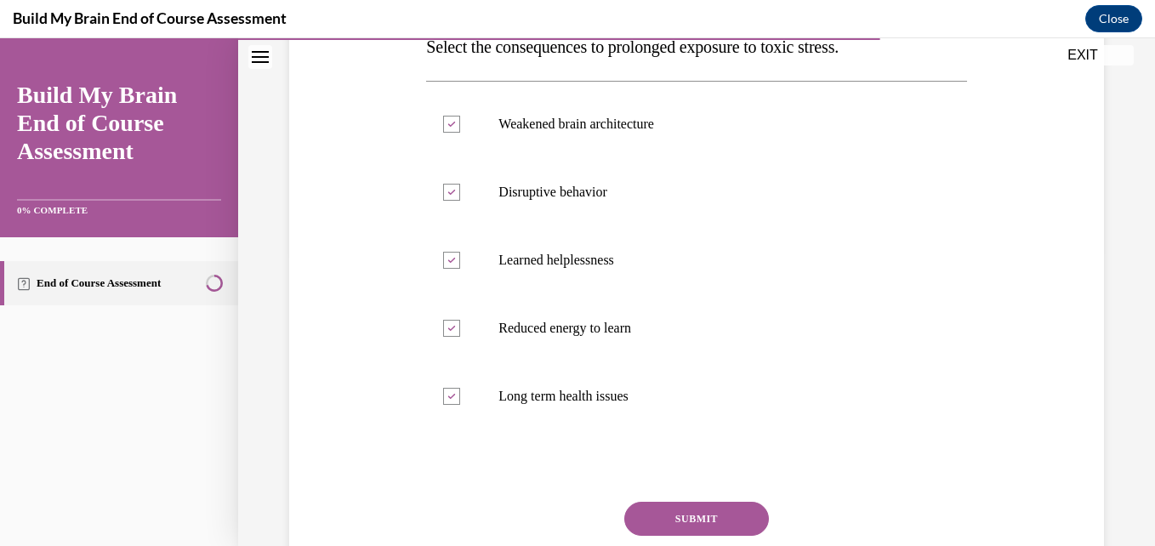
click at [664, 515] on button "SUBMIT" at bounding box center [696, 519] width 145 height 34
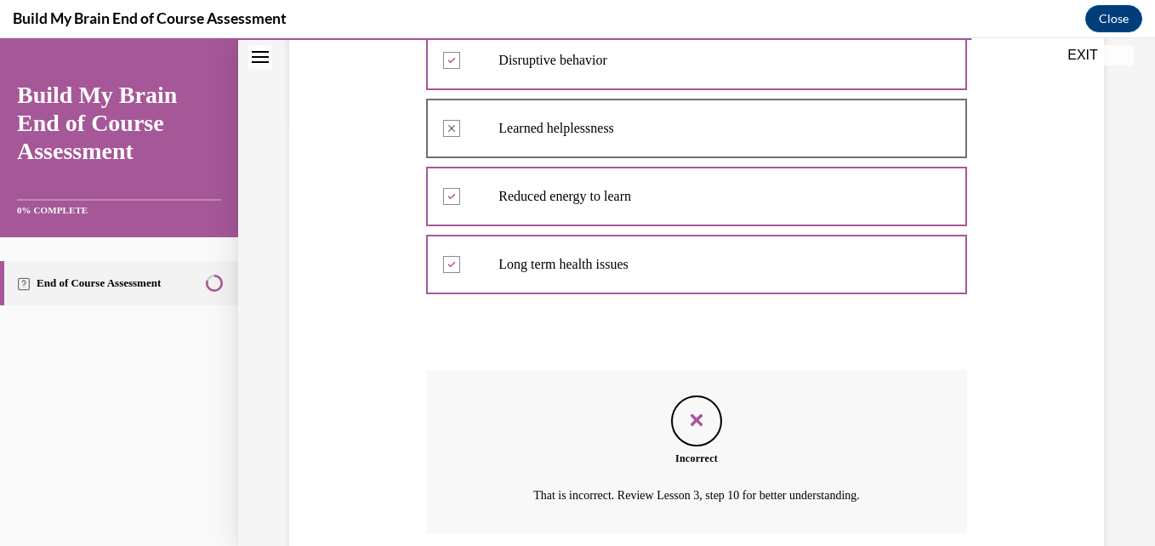
scroll to position [561, 0]
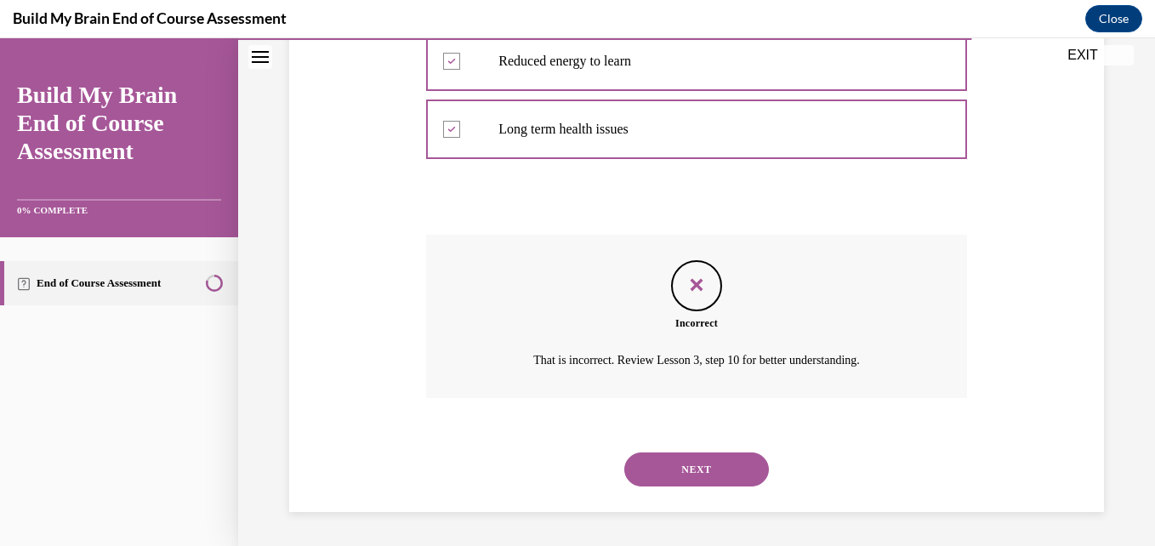
click at [721, 475] on button "NEXT" at bounding box center [696, 470] width 145 height 34
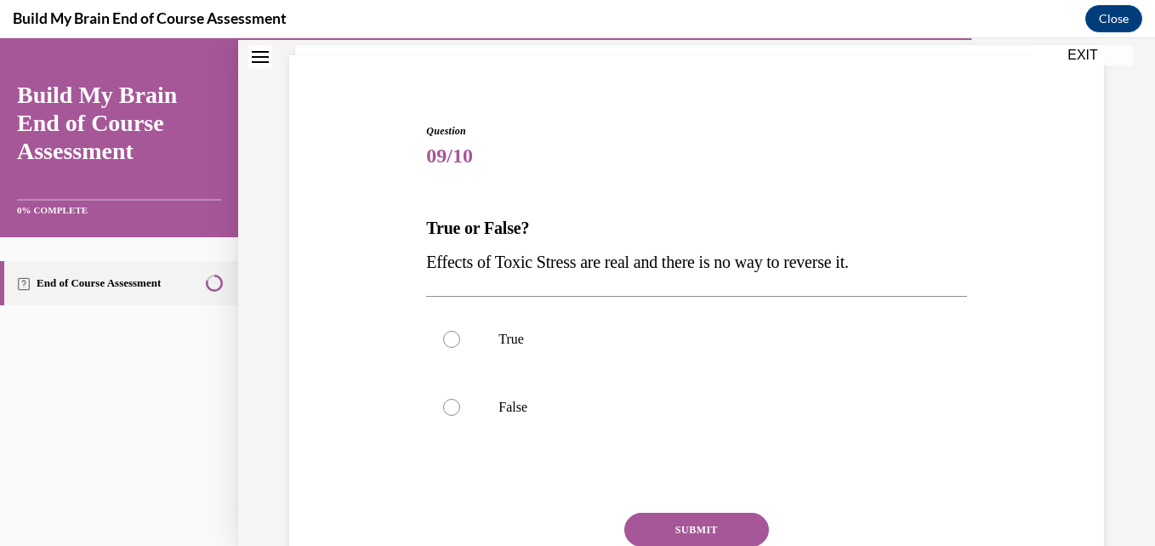
scroll to position [181, 0]
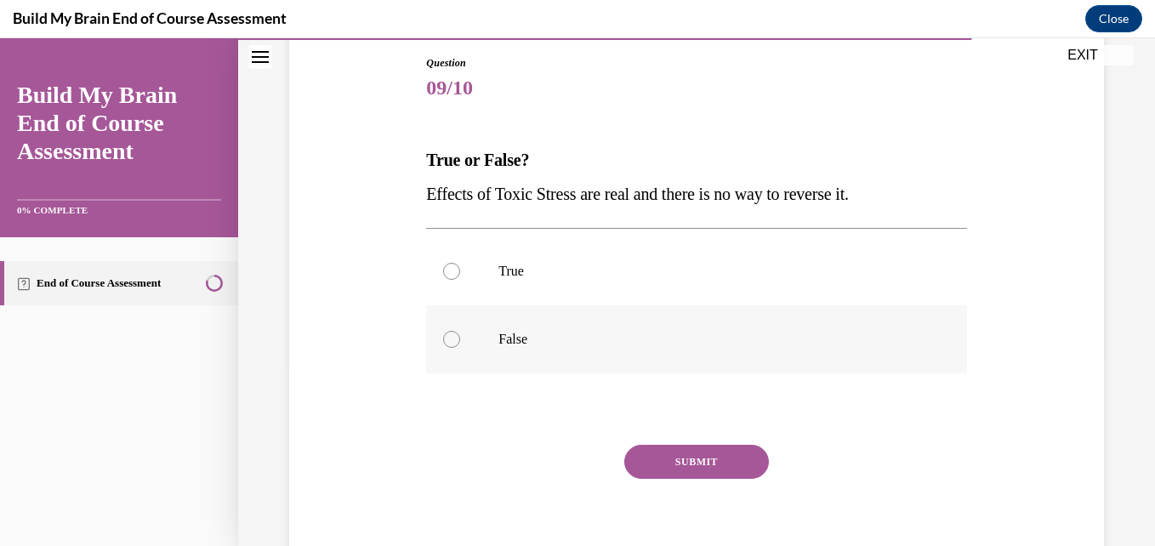
click at [451, 339] on div at bounding box center [451, 339] width 17 height 17
click at [451, 339] on input "False" at bounding box center [451, 339] width 17 height 17
radio input "true"
click at [686, 458] on button "SUBMIT" at bounding box center [696, 462] width 145 height 34
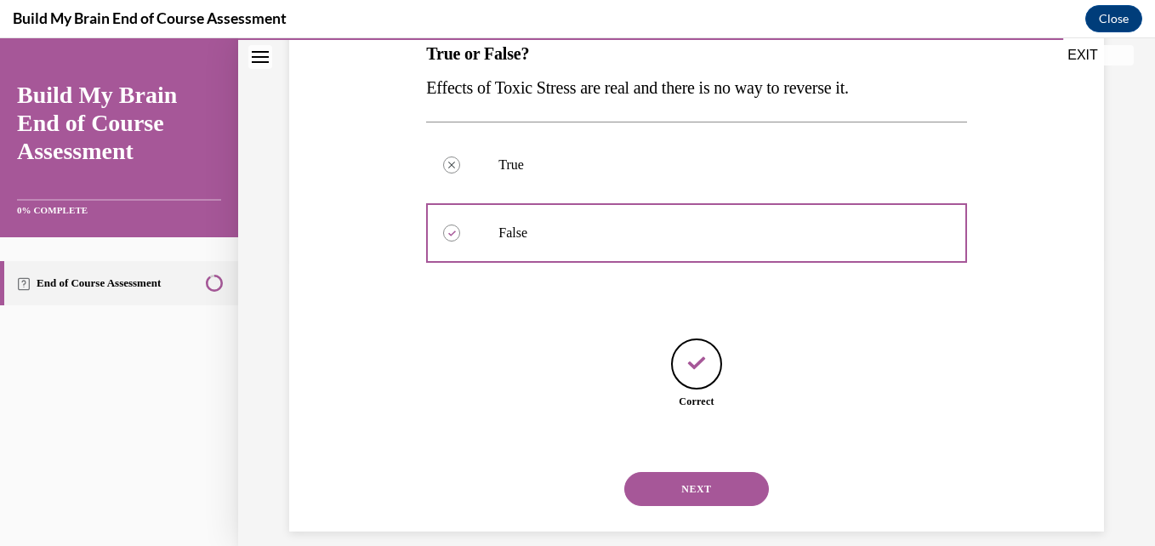
scroll to position [307, 0]
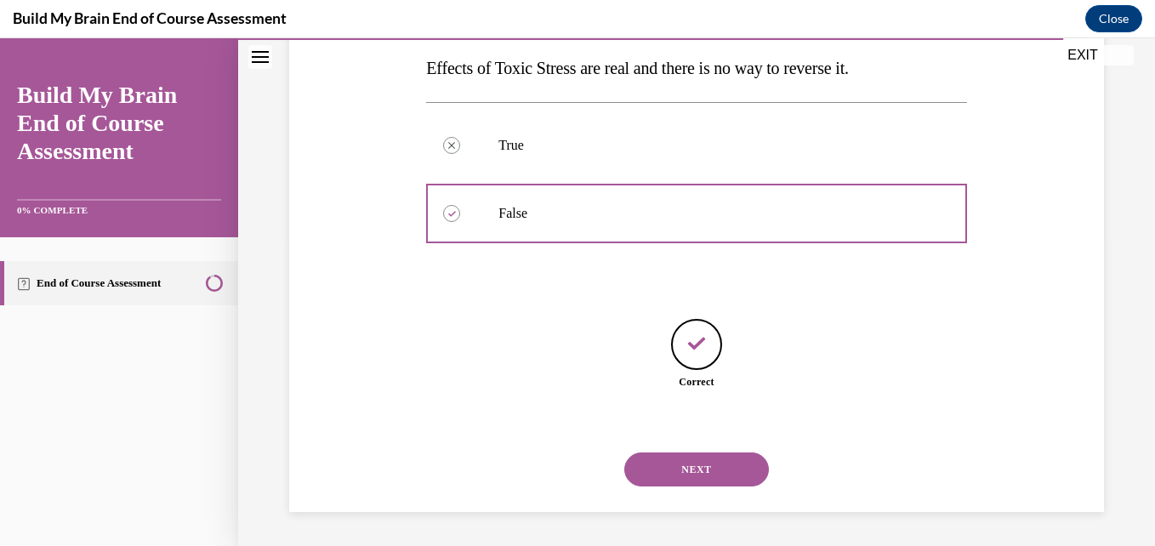
click at [692, 464] on button "NEXT" at bounding box center [696, 470] width 145 height 34
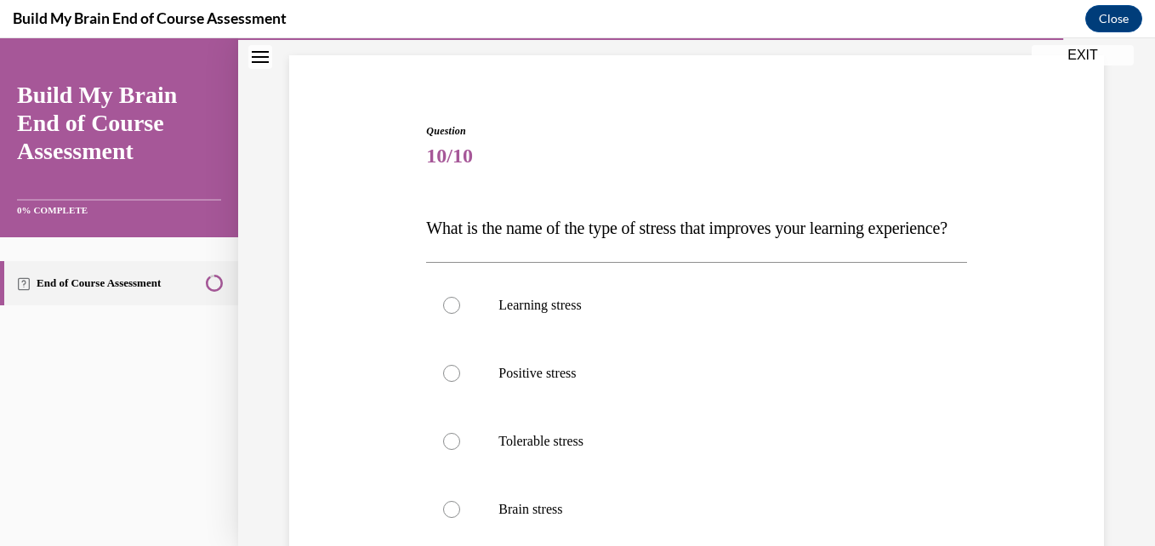
scroll to position [249, 0]
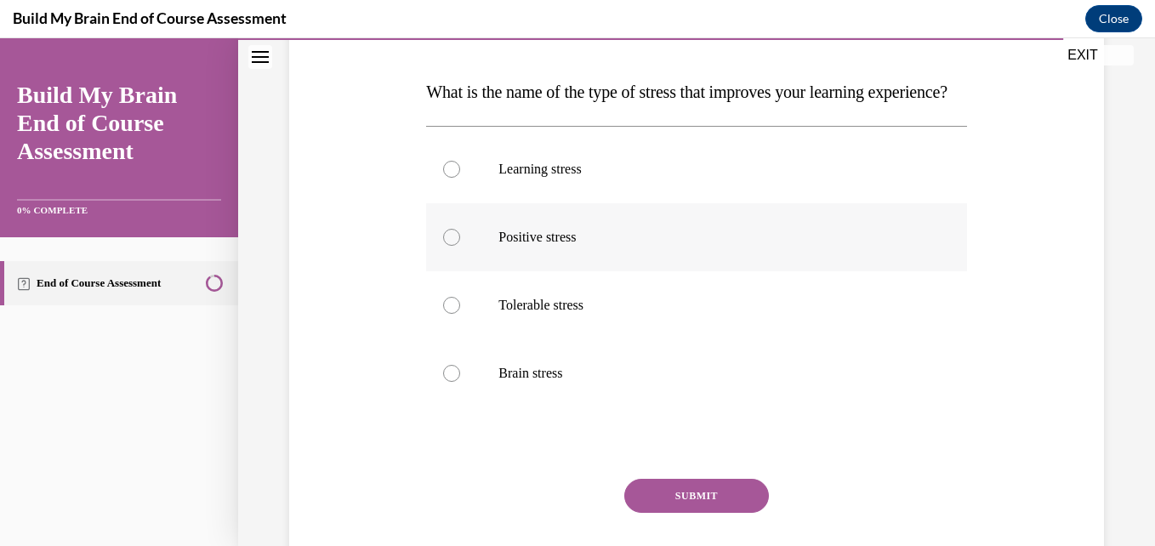
click at [453, 246] on div at bounding box center [451, 237] width 17 height 17
click at [453, 246] on input "Positive stress" at bounding box center [451, 237] width 17 height 17
radio input "true"
click at [677, 513] on button "SUBMIT" at bounding box center [696, 496] width 145 height 34
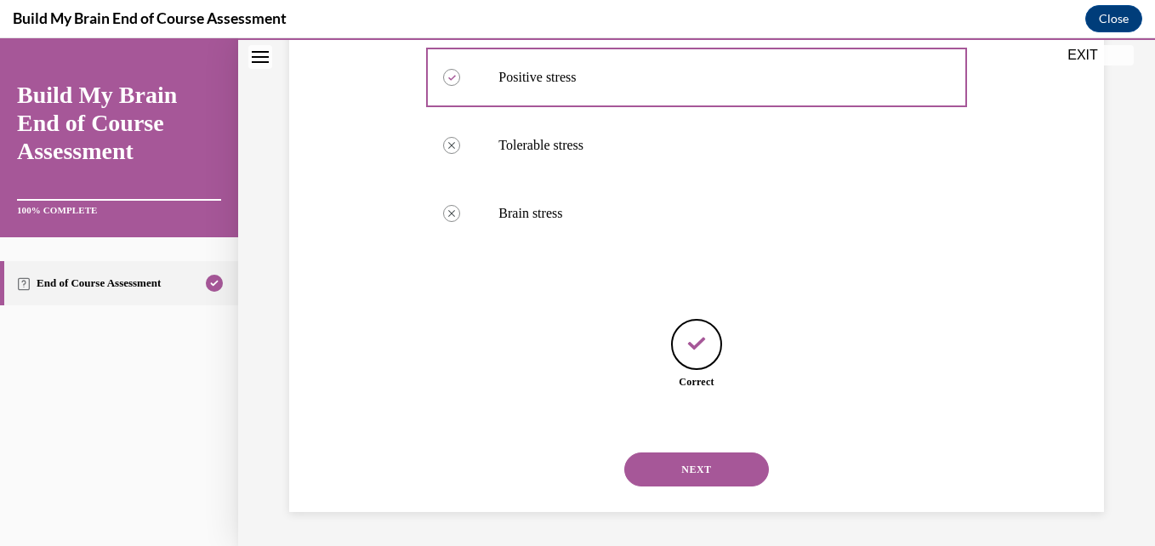
scroll to position [443, 0]
click at [693, 471] on button "NEXT" at bounding box center [696, 470] width 145 height 34
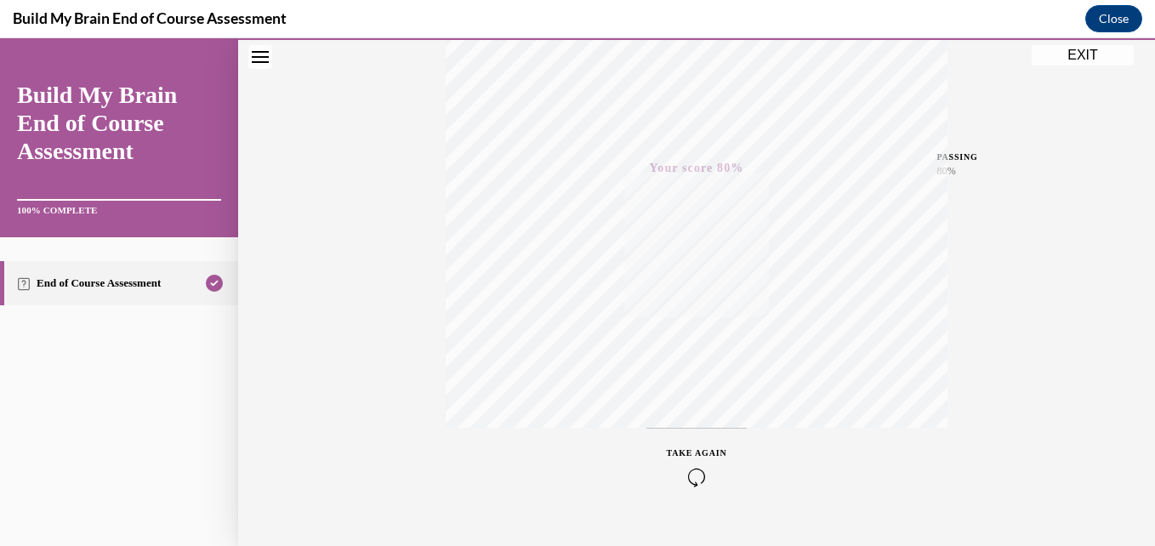
scroll to position [364, 0]
click at [1092, 48] on button "EXIT" at bounding box center [1083, 55] width 102 height 20
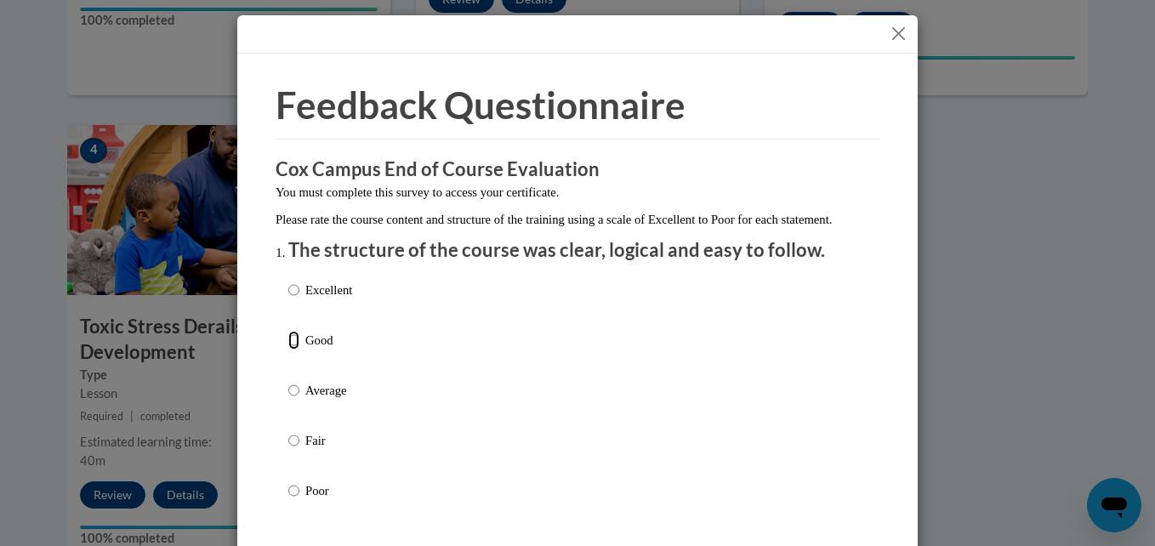
click at [289, 350] on input "Good" at bounding box center [293, 340] width 11 height 19
radio input "true"
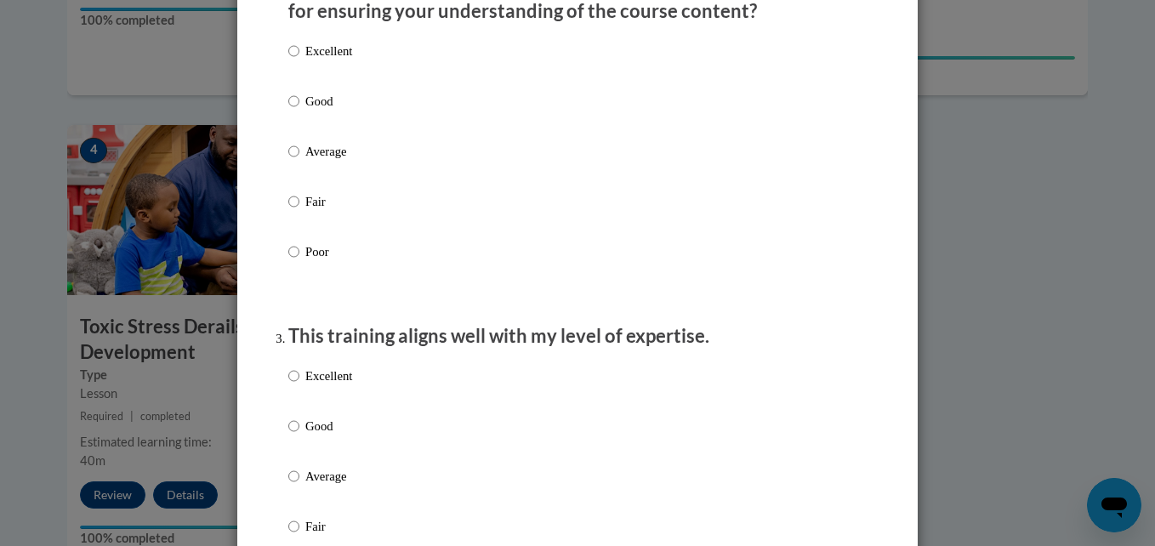
scroll to position [612, 0]
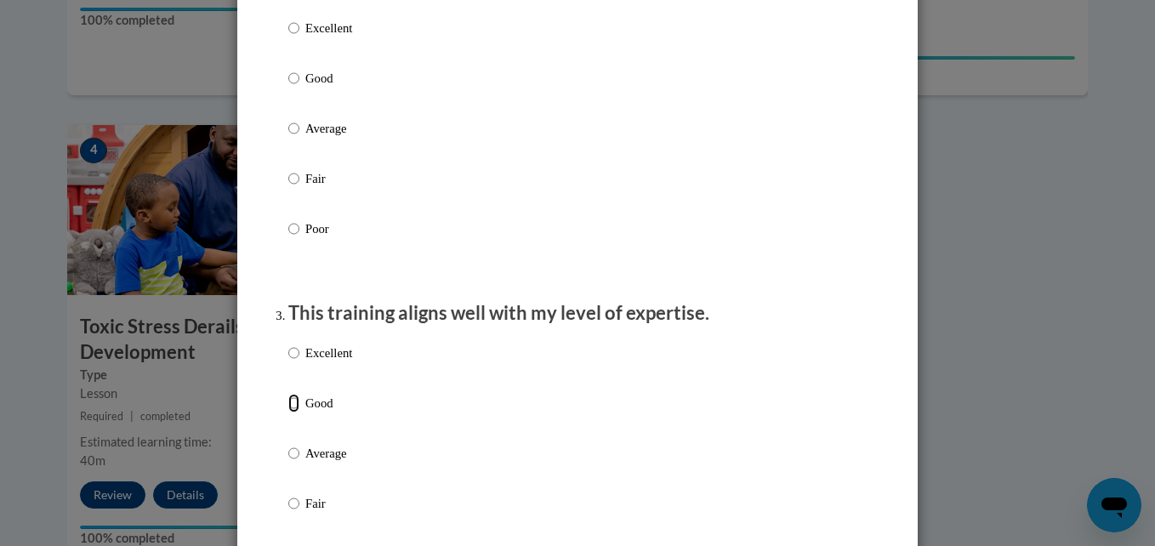
click at [288, 413] on input "Good" at bounding box center [293, 403] width 11 height 19
radio input "true"
click at [296, 97] on label "Good" at bounding box center [320, 92] width 64 height 46
click at [296, 88] on input "Good" at bounding box center [293, 78] width 11 height 19
radio input "true"
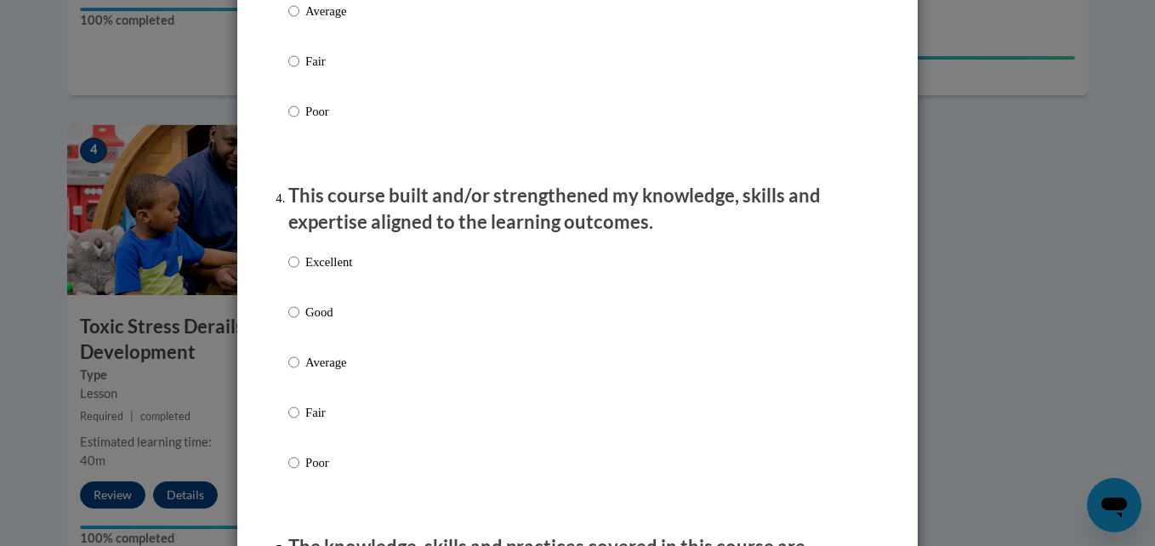
scroll to position [1122, 0]
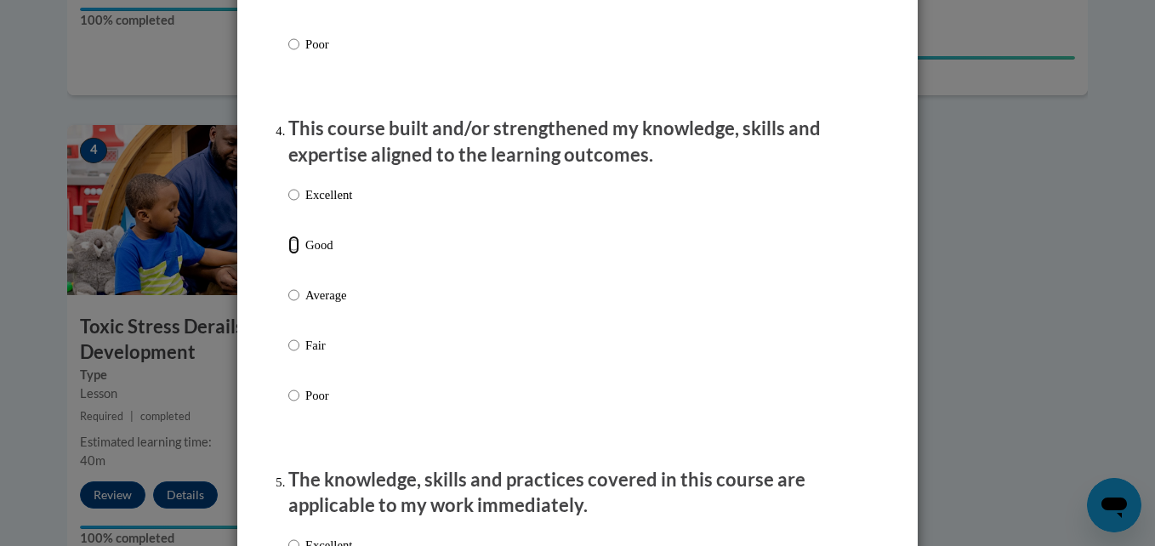
click at [288, 254] on input "Good" at bounding box center [293, 245] width 11 height 19
radio input "true"
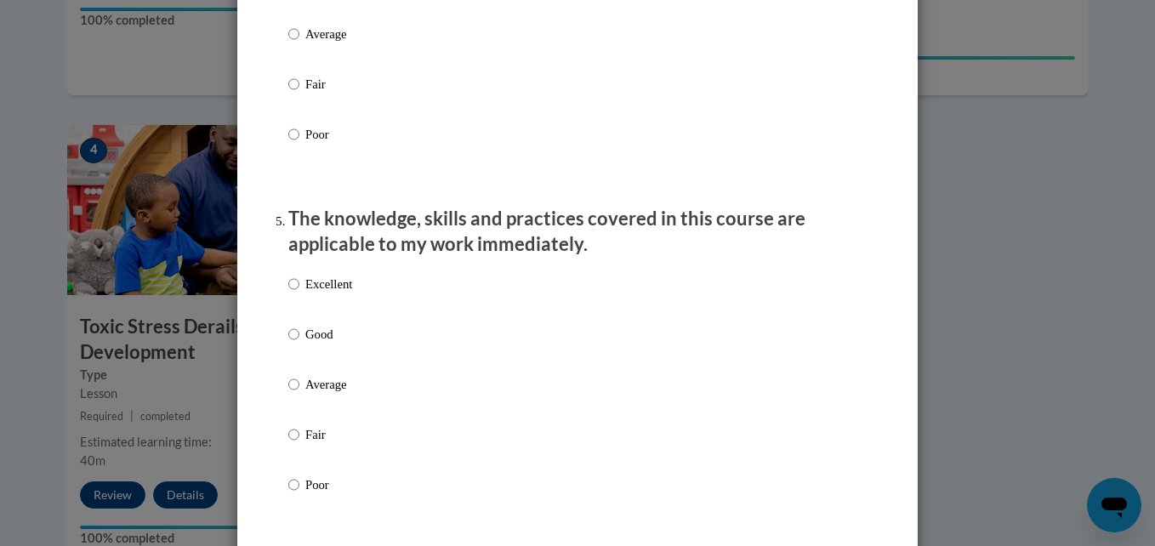
scroll to position [1429, 0]
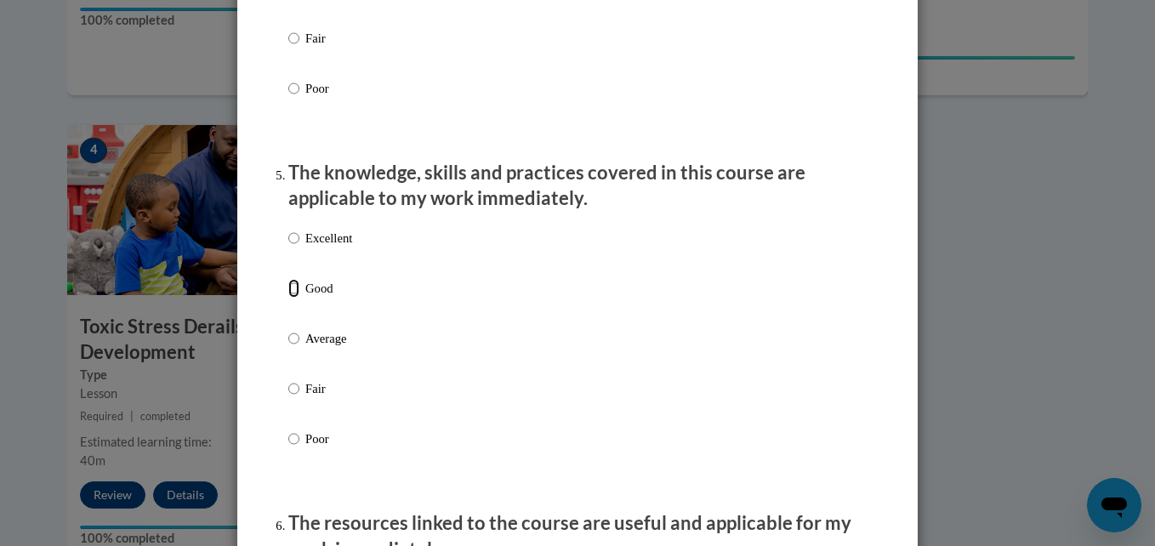
click at [290, 298] on input "Good" at bounding box center [293, 288] width 11 height 19
radio input "true"
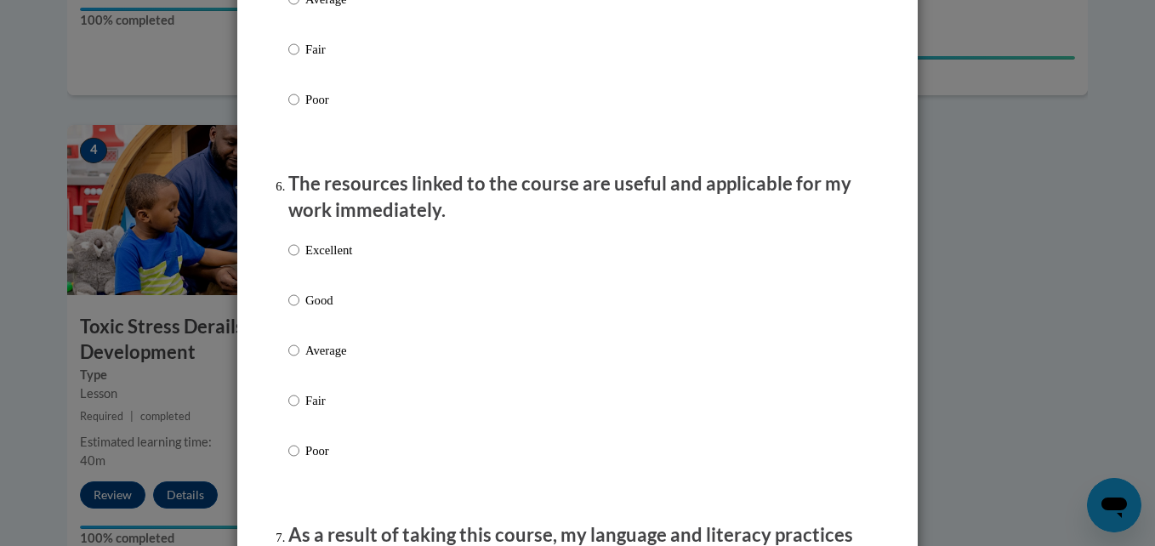
scroll to position [1803, 0]
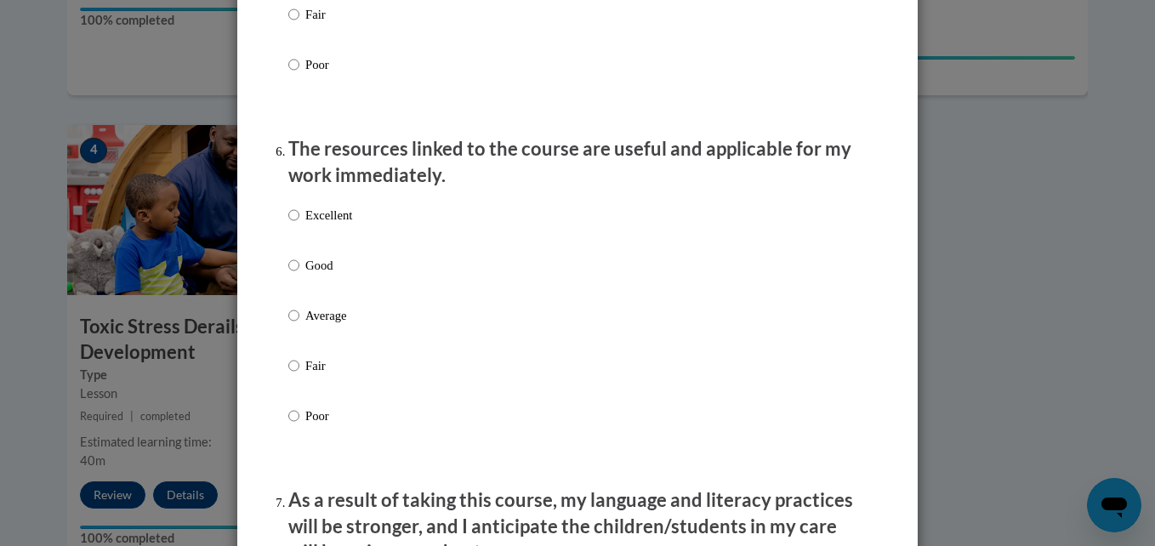
click at [294, 327] on label "Average" at bounding box center [320, 329] width 64 height 46
click at [294, 325] on input "Average" at bounding box center [293, 315] width 11 height 19
radio input "true"
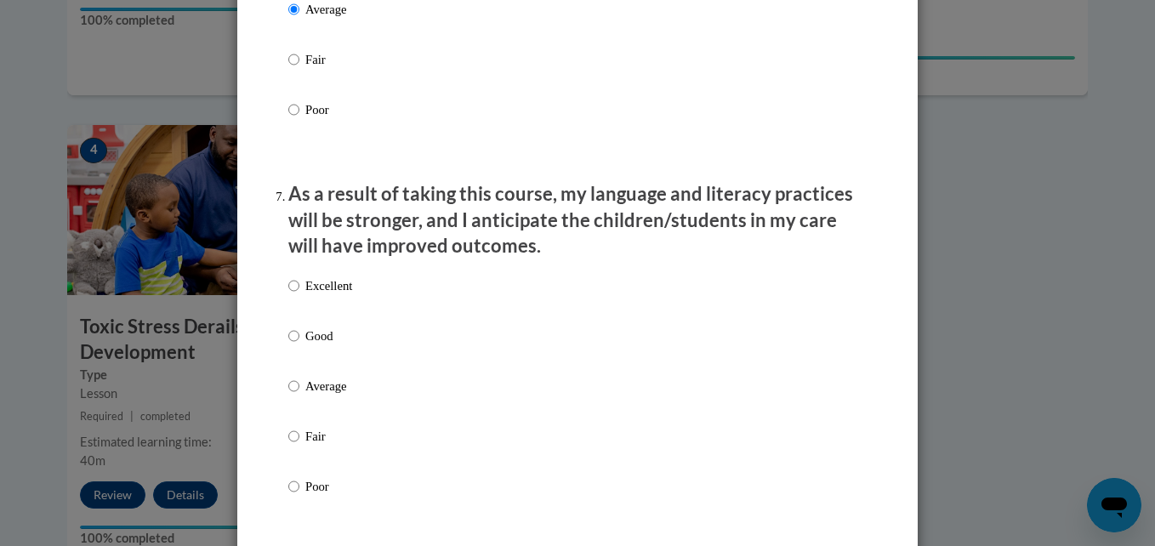
scroll to position [2200, 0]
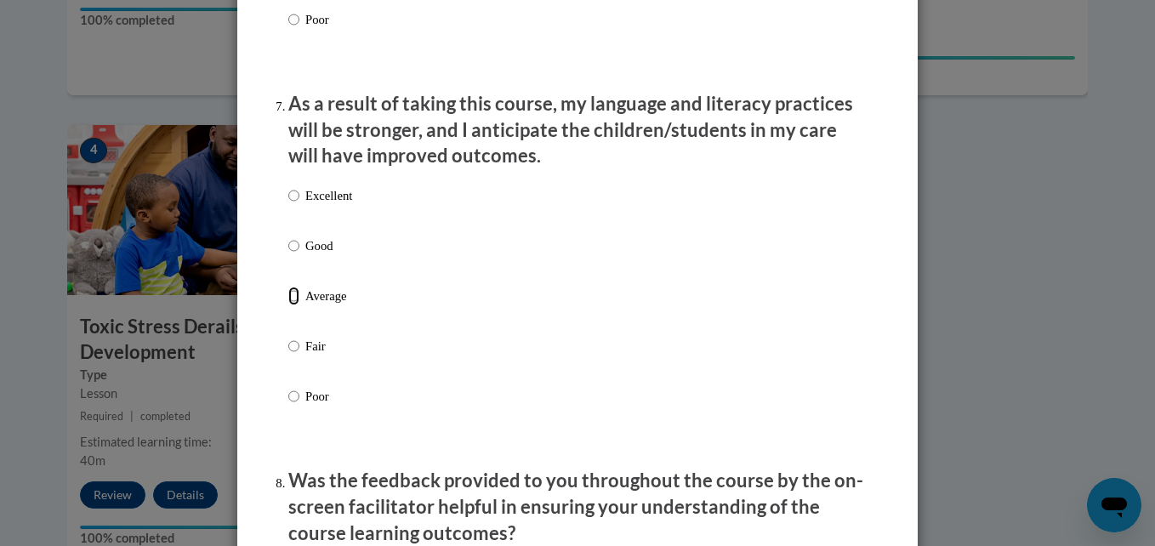
click at [288, 305] on input "Average" at bounding box center [293, 296] width 11 height 19
radio input "true"
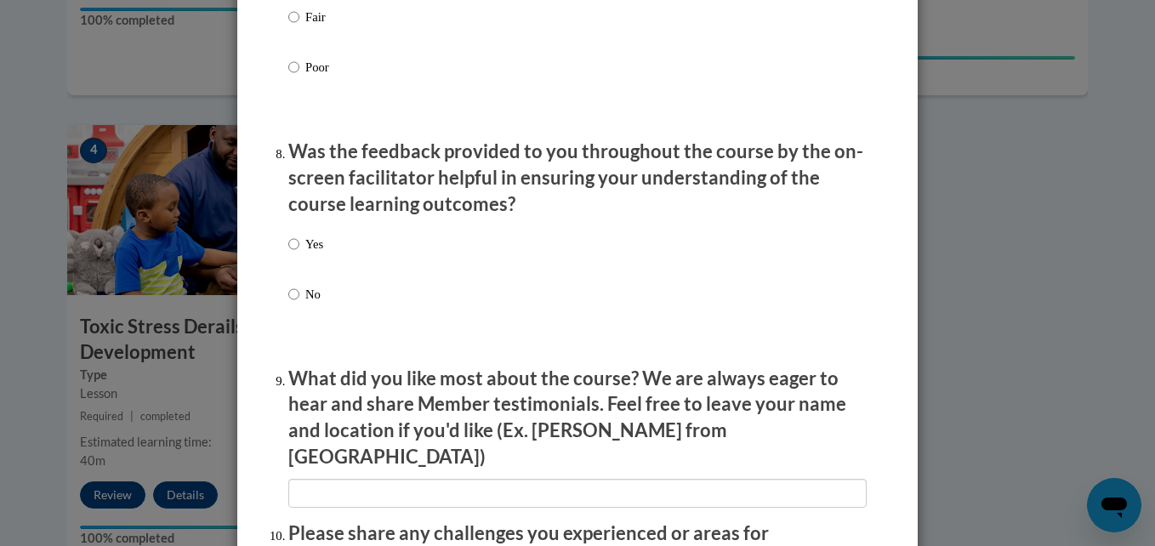
scroll to position [2597, 0]
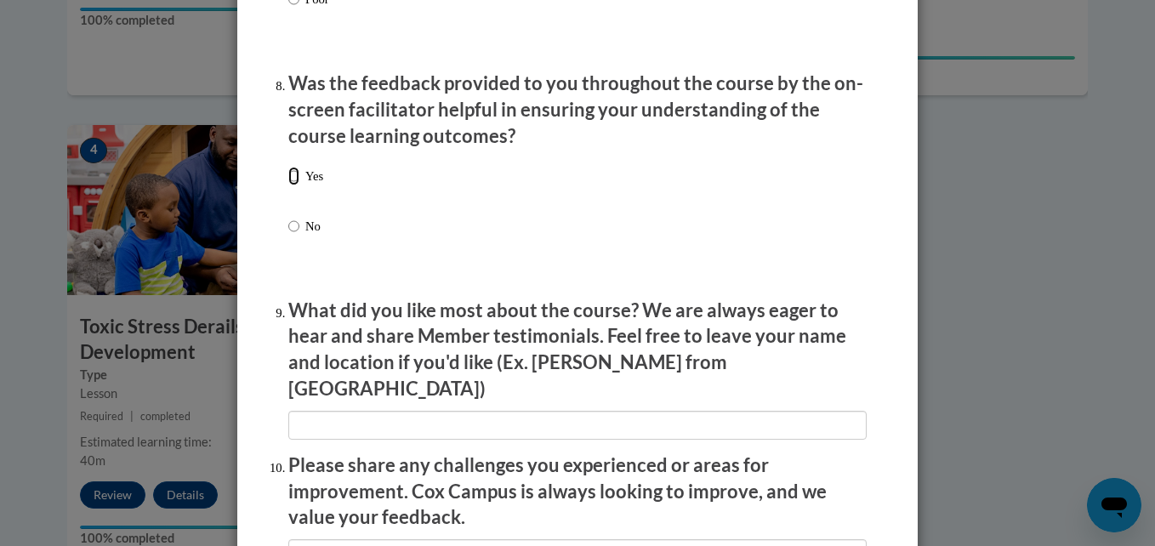
click at [288, 185] on input "Yes" at bounding box center [293, 176] width 11 height 19
radio input "true"
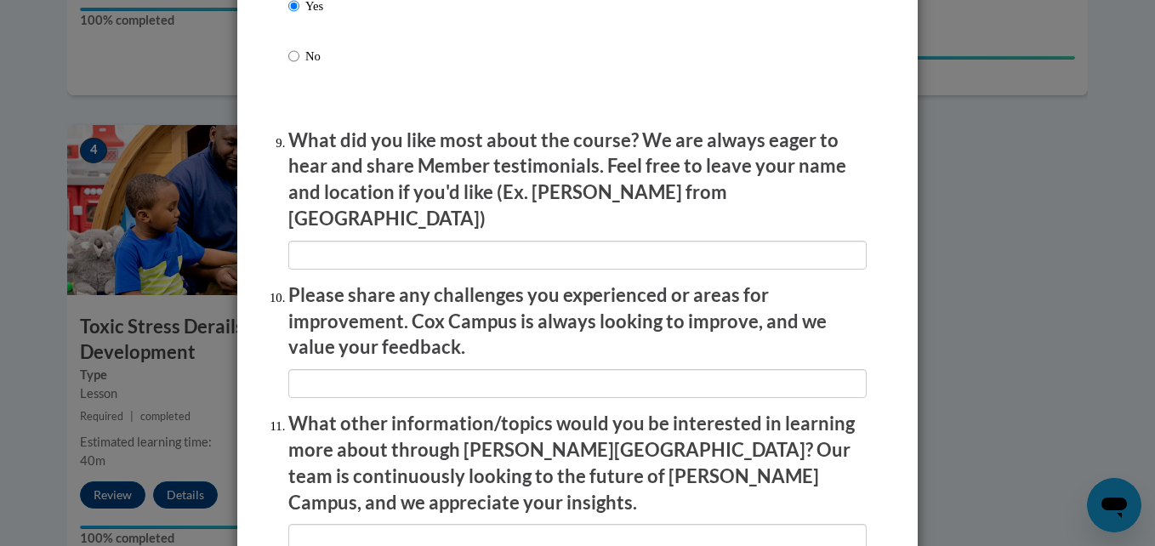
scroll to position [2801, 0]
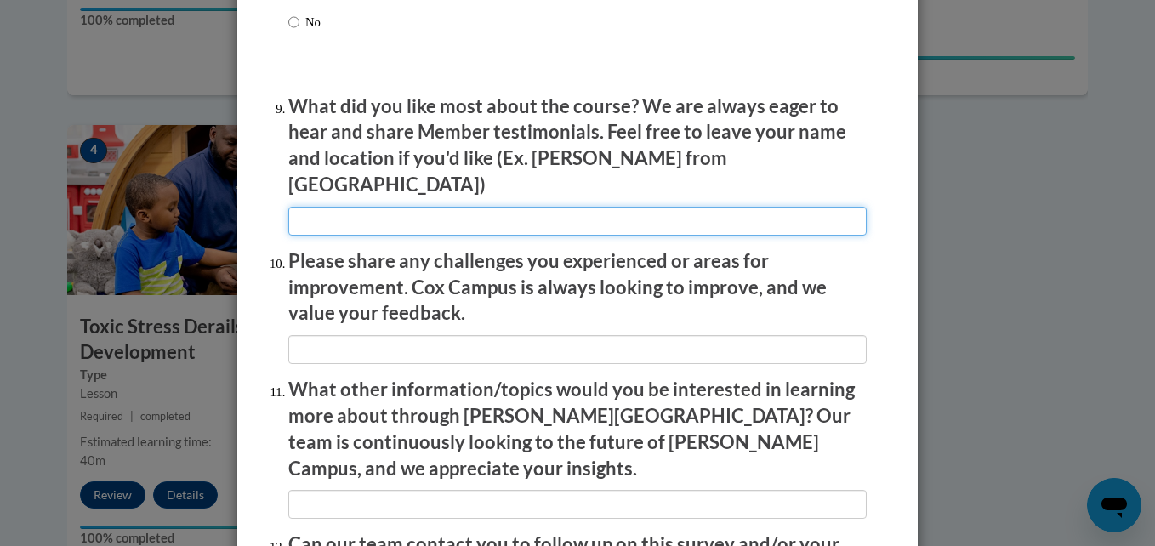
click at [420, 208] on input "textbox" at bounding box center [577, 221] width 578 height 29
type input "The course was very informative"
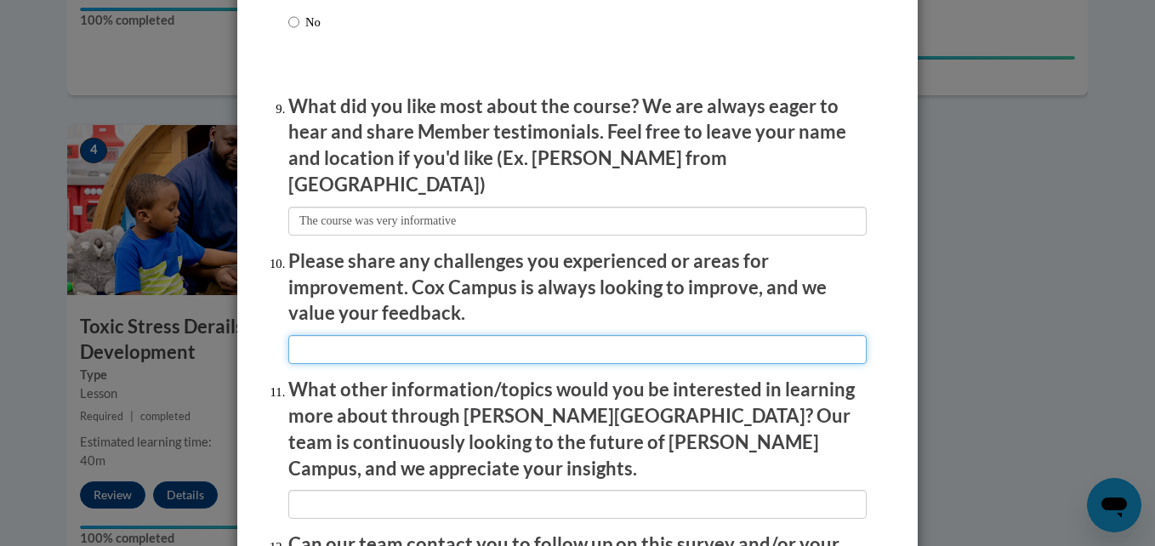
click at [314, 335] on input "textbox" at bounding box center [577, 349] width 578 height 29
type input "It was simple"
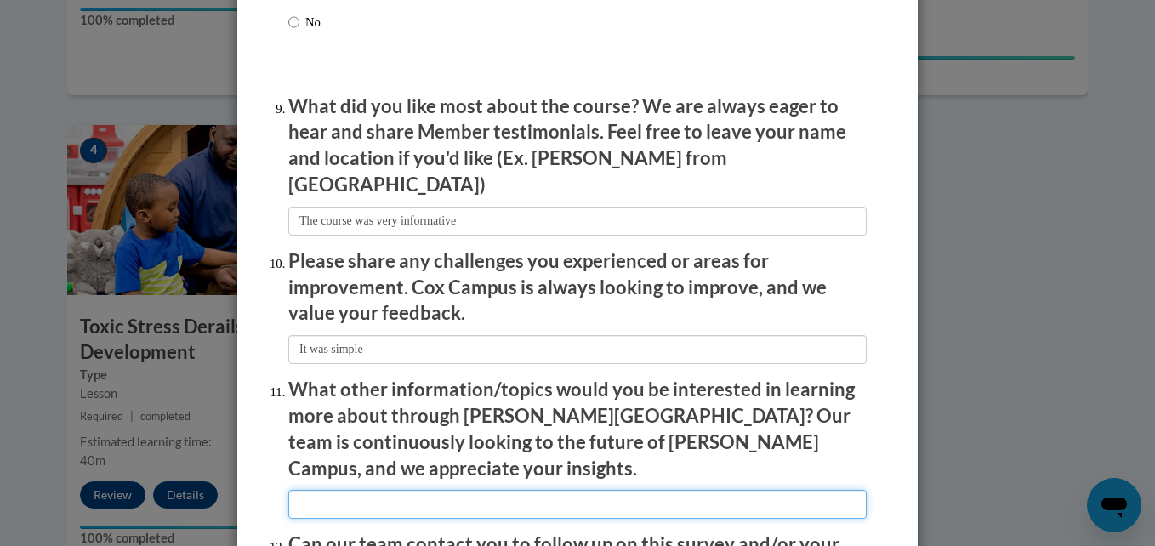
click at [290, 490] on input "textbox" at bounding box center [577, 504] width 578 height 29
type input "T"
type input "n"
type input "Its plenty to choose from"
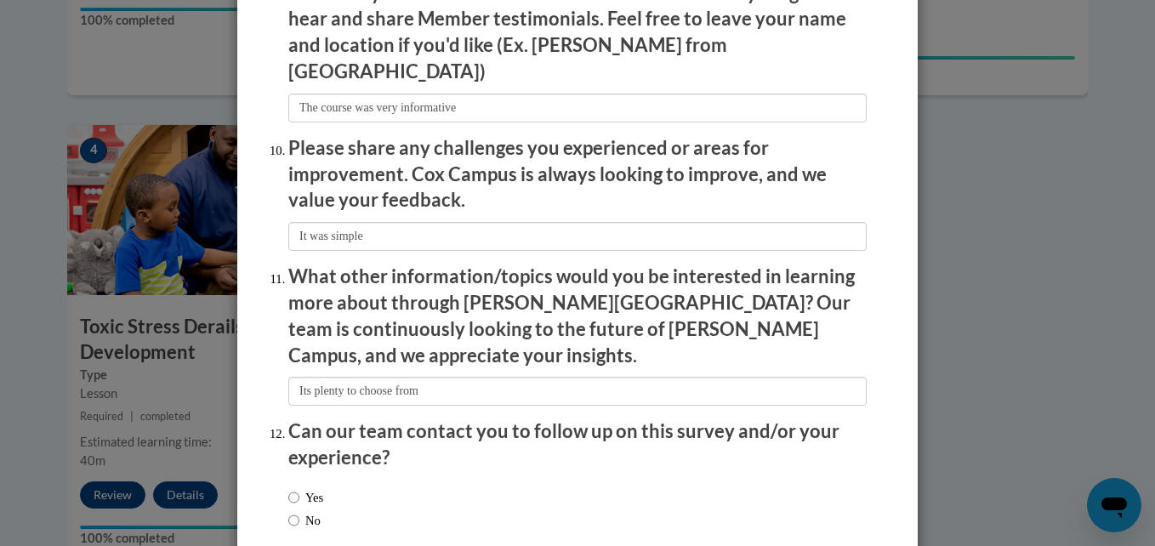
scroll to position [2988, 0]
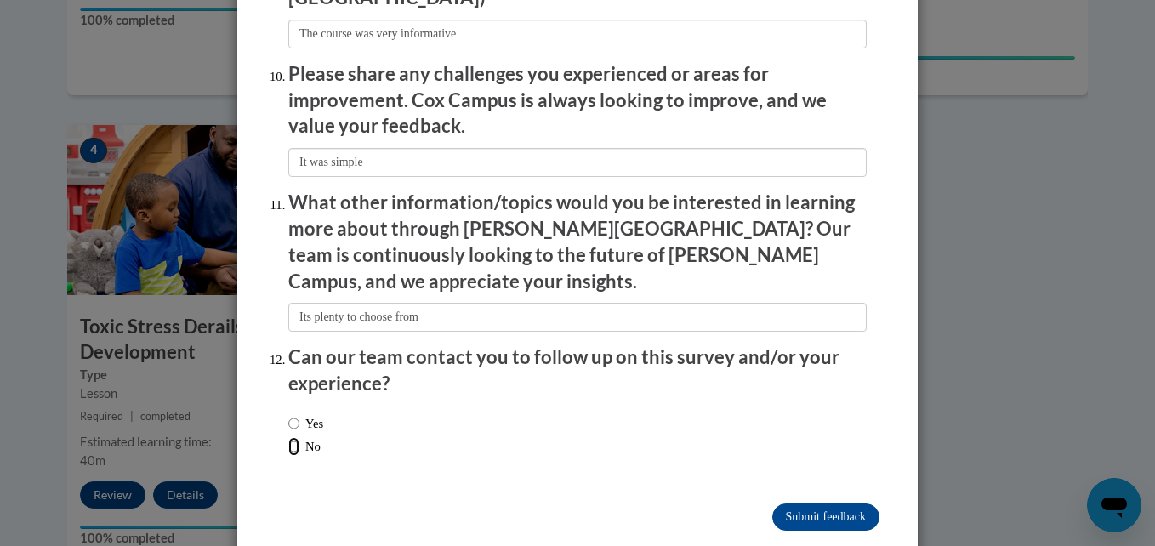
click at [288, 437] on input "No" at bounding box center [293, 446] width 11 height 19
radio input "true"
click at [843, 504] on input "Submit feedback" at bounding box center [825, 517] width 107 height 27
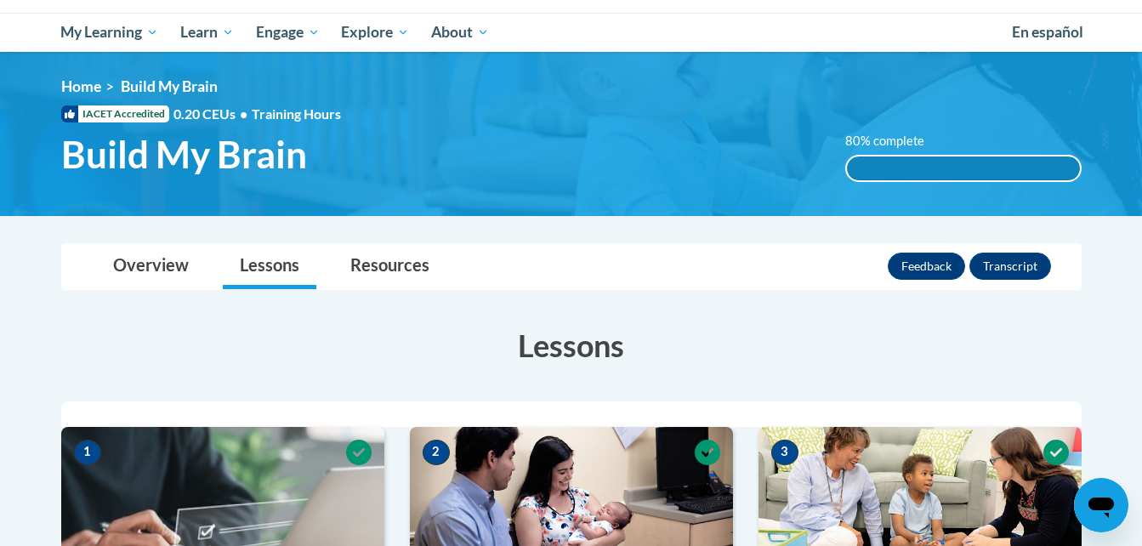
scroll to position [125, 0]
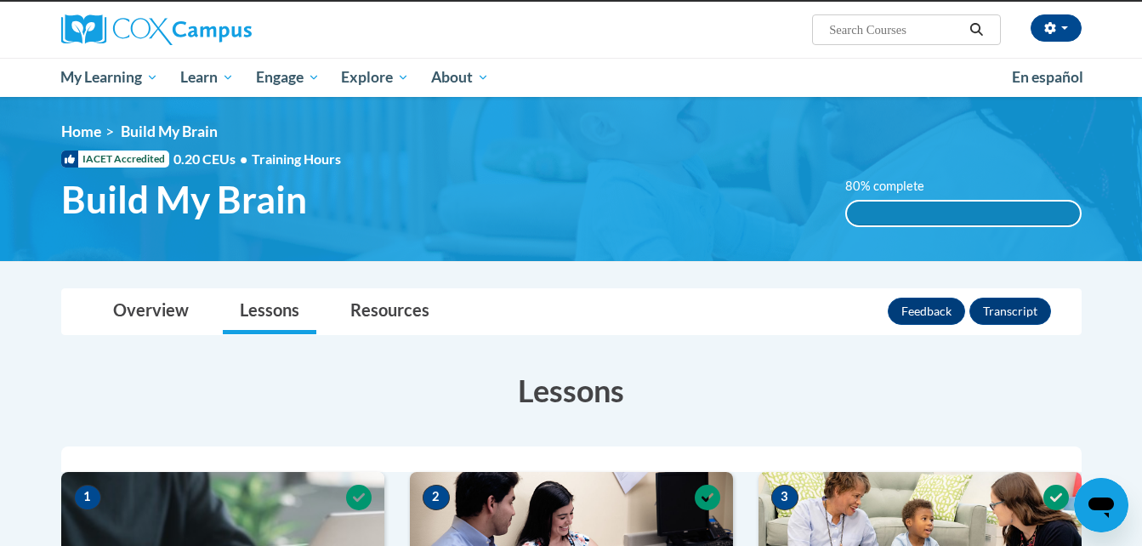
click at [71, 143] on div "<en>Home</en><fr>Accueil</fr><de>Zuhause</de><it>Casa</it><es>Casa</es><pt>Casa…" at bounding box center [572, 178] width 1072 height 113
click at [72, 118] on img at bounding box center [571, 179] width 1142 height 164
click at [81, 120] on img at bounding box center [571, 179] width 1142 height 164
click at [84, 129] on link "Home" at bounding box center [81, 131] width 40 height 18
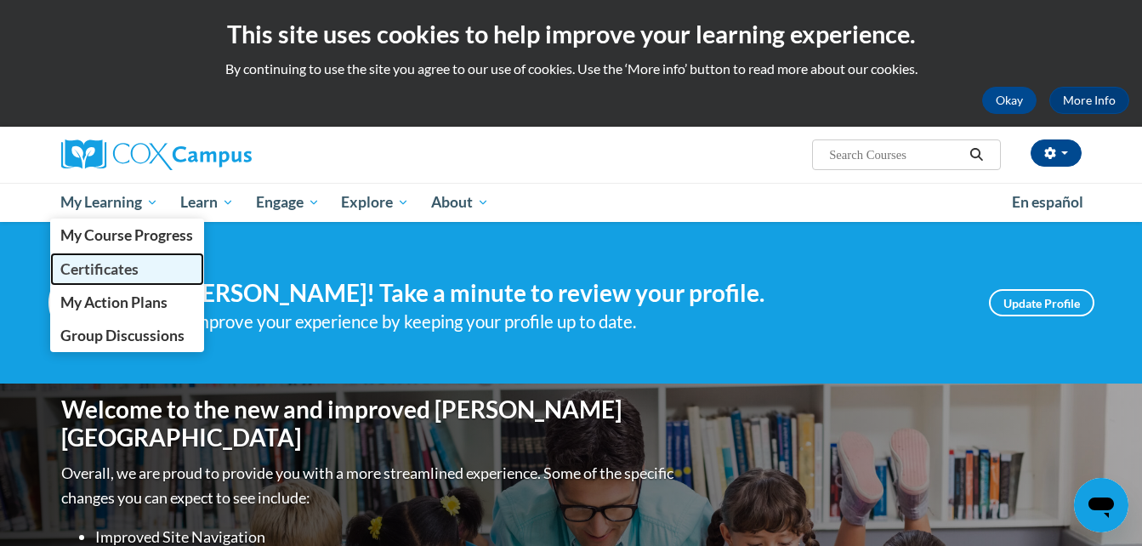
click at [128, 263] on span "Certificates" at bounding box center [99, 269] width 78 height 18
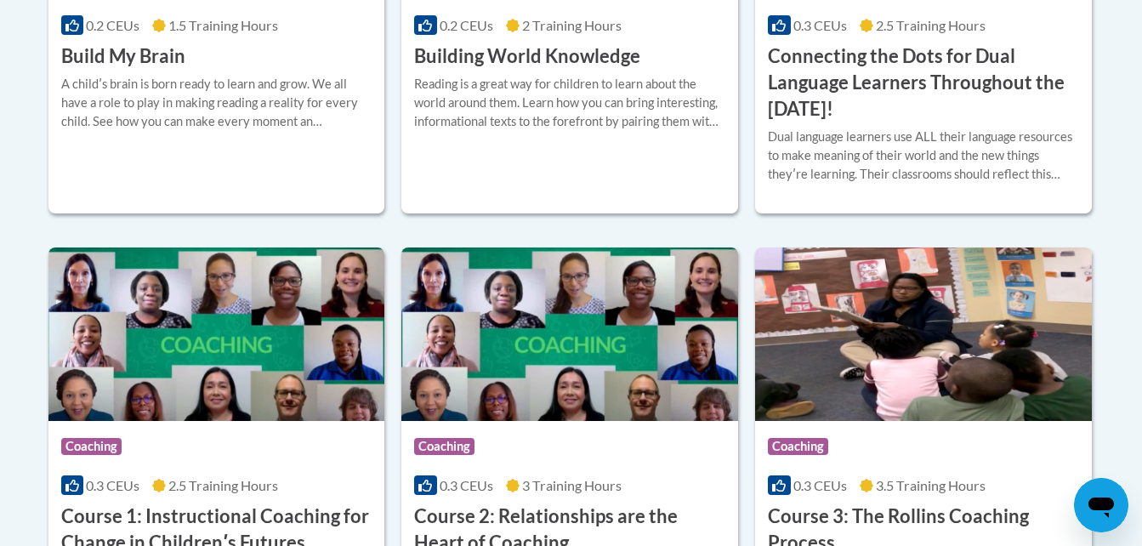
scroll to position [669, 0]
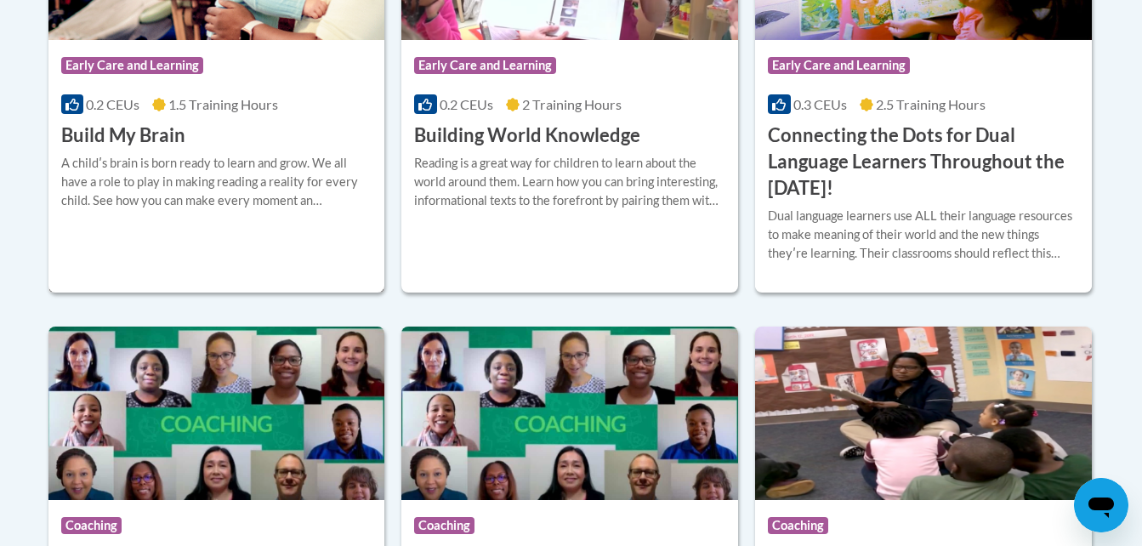
click at [346, 62] on div "Course Category: Early Care and Learning" at bounding box center [216, 67] width 311 height 38
